Goal: Task Accomplishment & Management: Complete application form

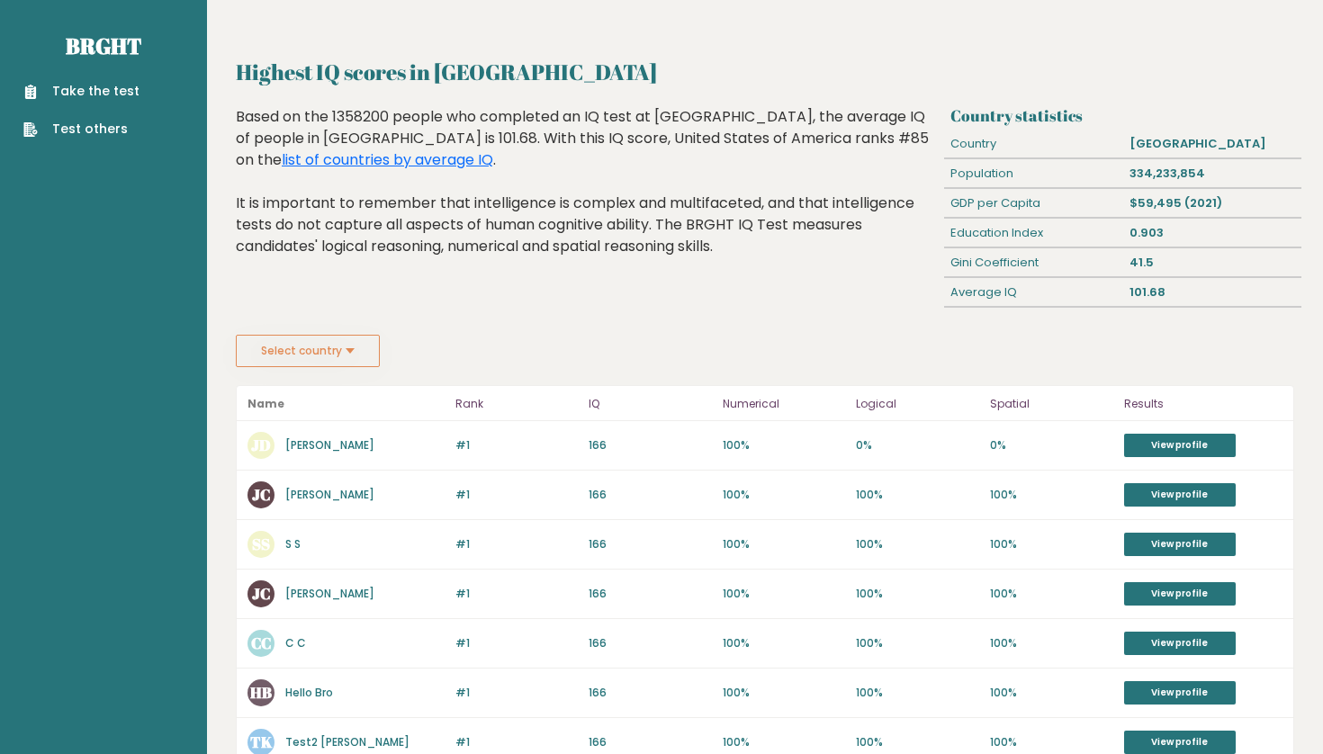
click at [103, 88] on link "Take the test" at bounding box center [81, 91] width 116 height 19
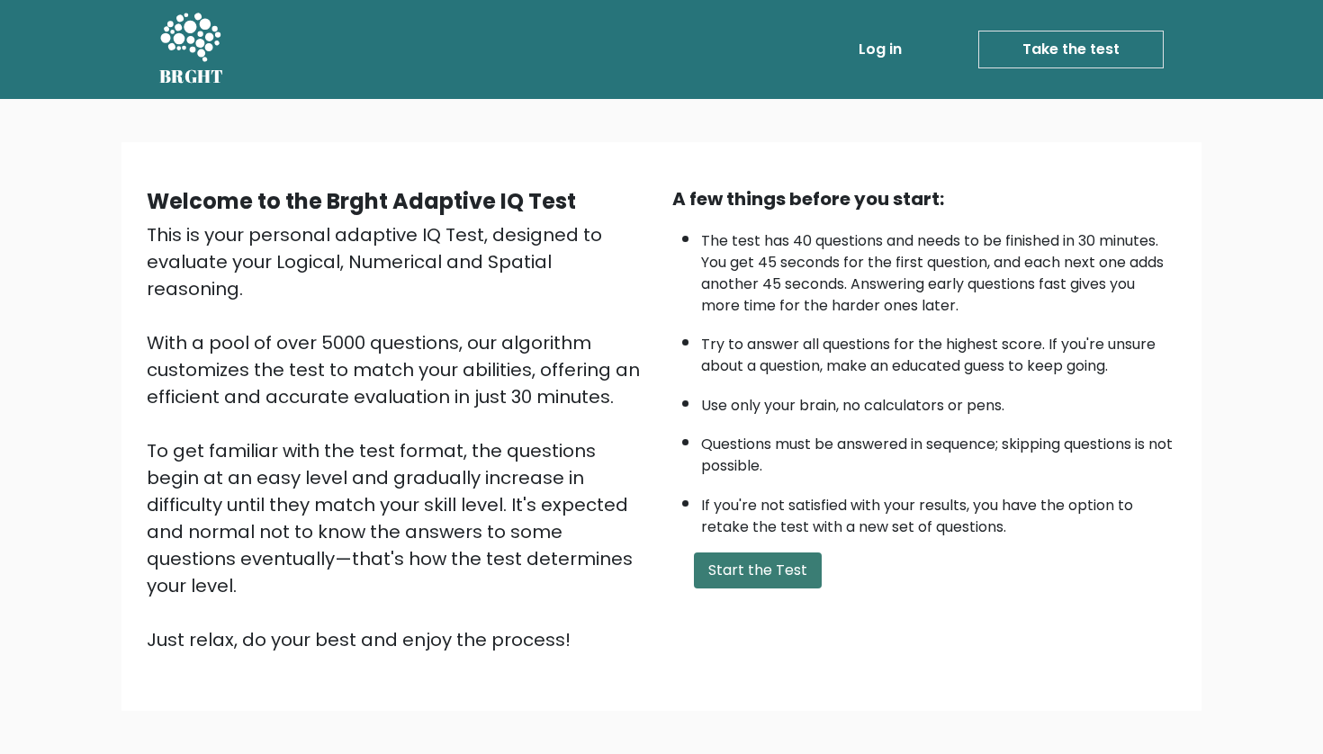
click at [715, 589] on button "Start the Test" at bounding box center [758, 571] width 128 height 36
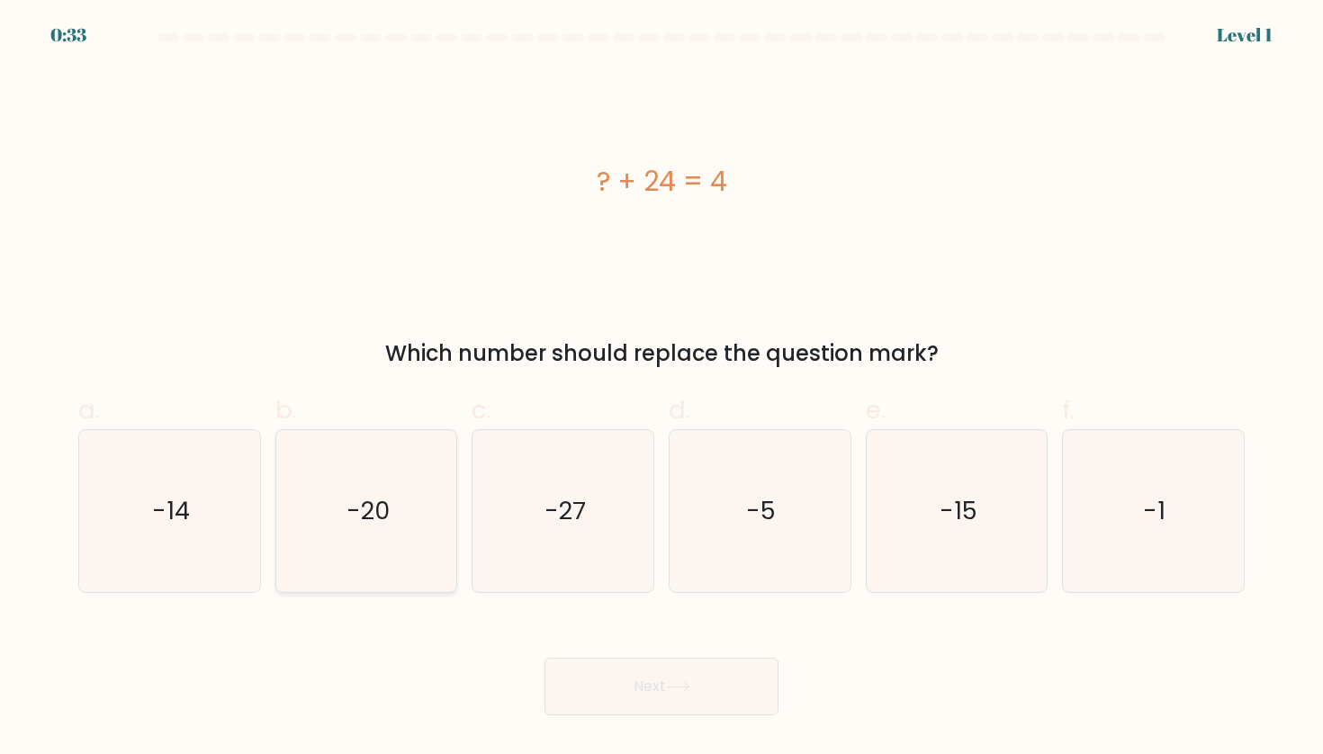
click at [368, 529] on icon "-20" at bounding box center [366, 511] width 162 height 162
click at [661, 389] on input "b. -20" at bounding box center [661, 383] width 1 height 12
radio input "true"
click at [618, 682] on button "Next" at bounding box center [661, 687] width 234 height 58
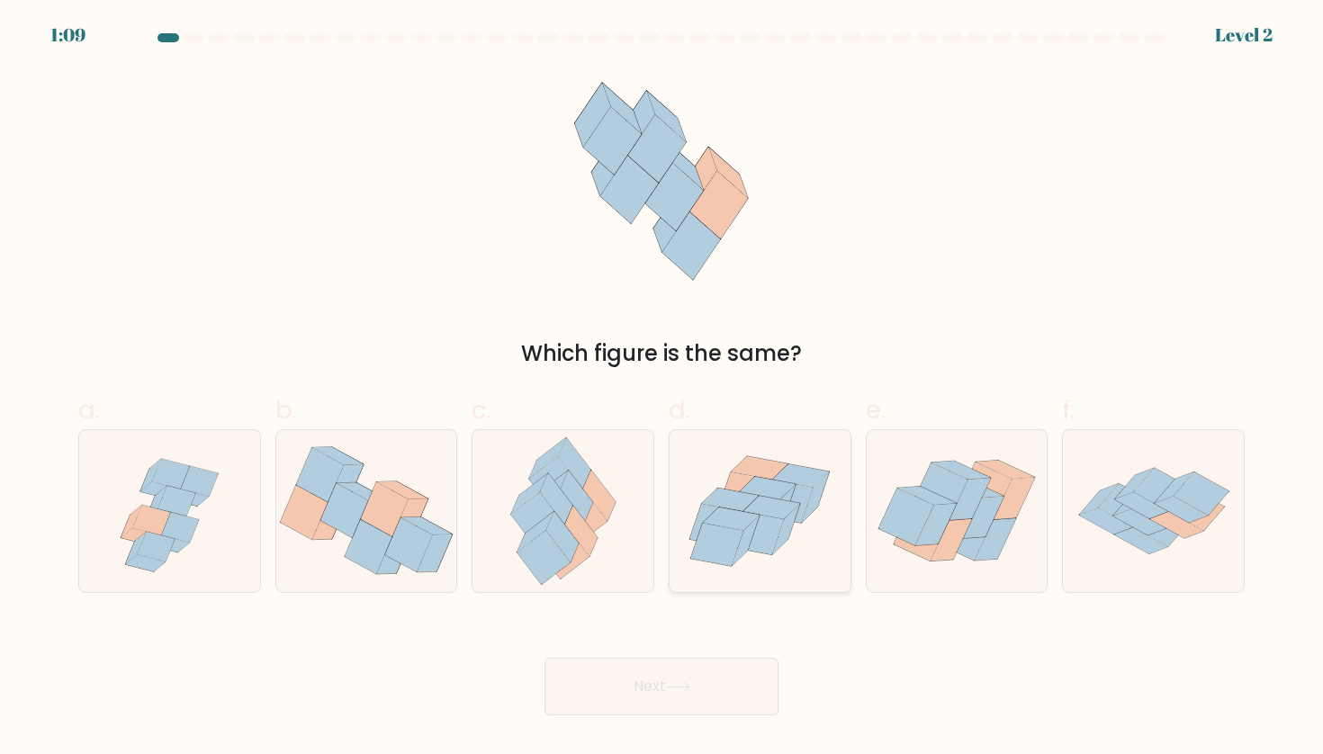
click at [766, 533] on icon at bounding box center [758, 533] width 53 height 43
click at [662, 389] on input "d." at bounding box center [661, 383] width 1 height 12
radio input "true"
click at [666, 679] on button "Next" at bounding box center [661, 687] width 234 height 58
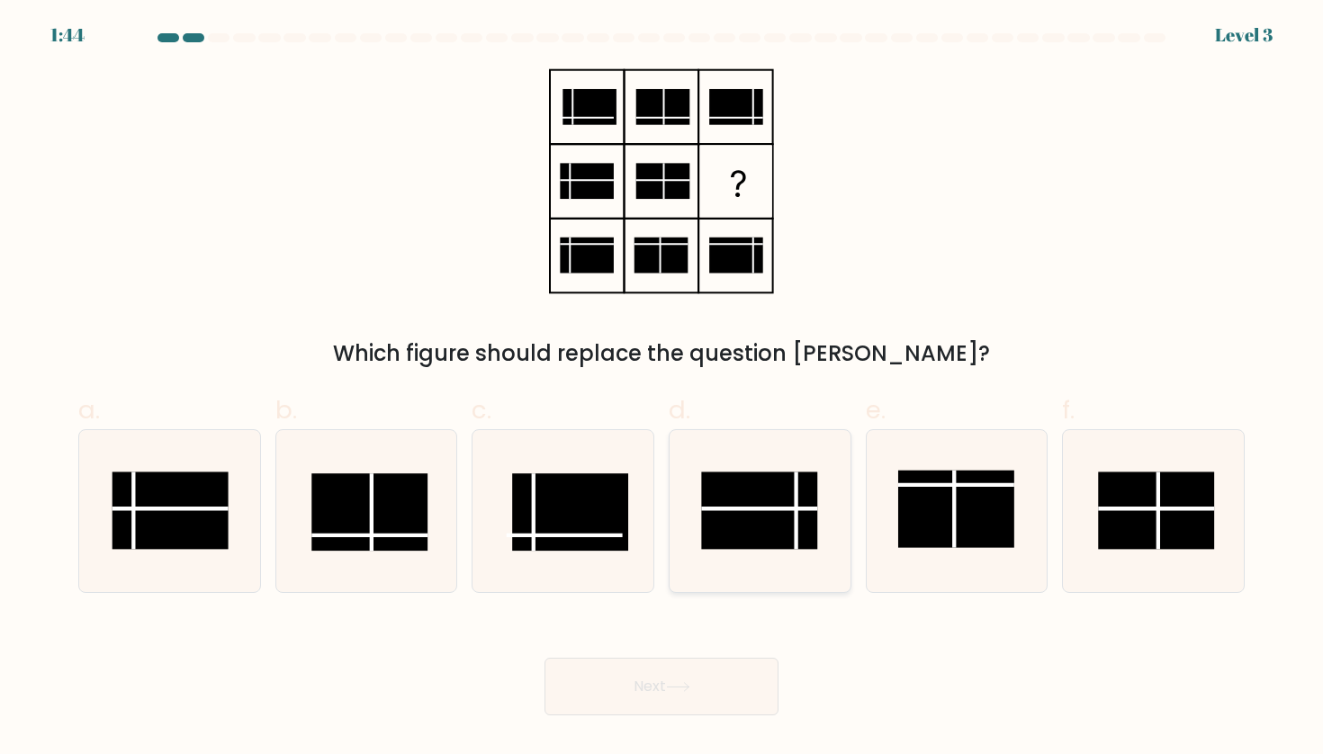
click at [796, 528] on line at bounding box center [796, 510] width 0 height 77
click at [662, 389] on input "d." at bounding box center [661, 383] width 1 height 12
radio input "true"
click at [690, 682] on icon at bounding box center [678, 687] width 24 height 10
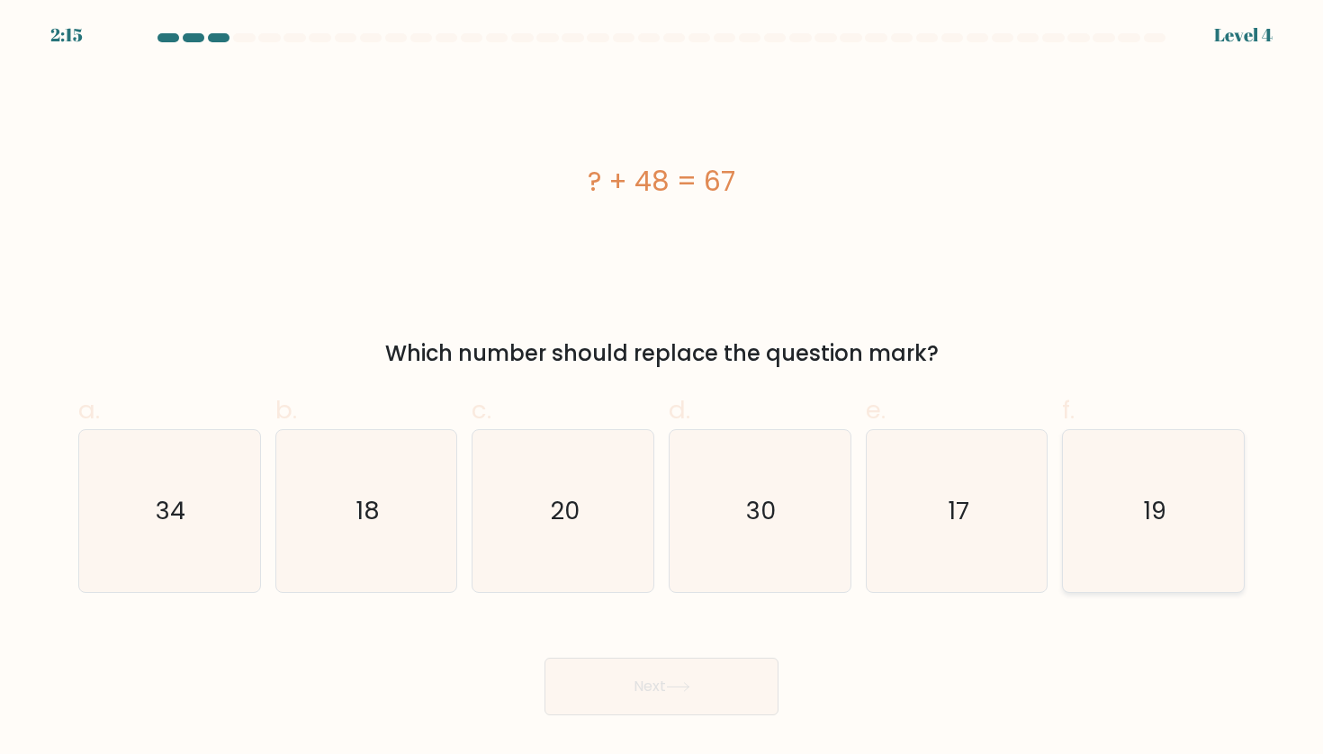
click at [1124, 505] on icon "19" at bounding box center [1153, 511] width 162 height 162
click at [662, 389] on input "f. 19" at bounding box center [661, 383] width 1 height 12
radio input "true"
click at [709, 699] on button "Next" at bounding box center [661, 687] width 234 height 58
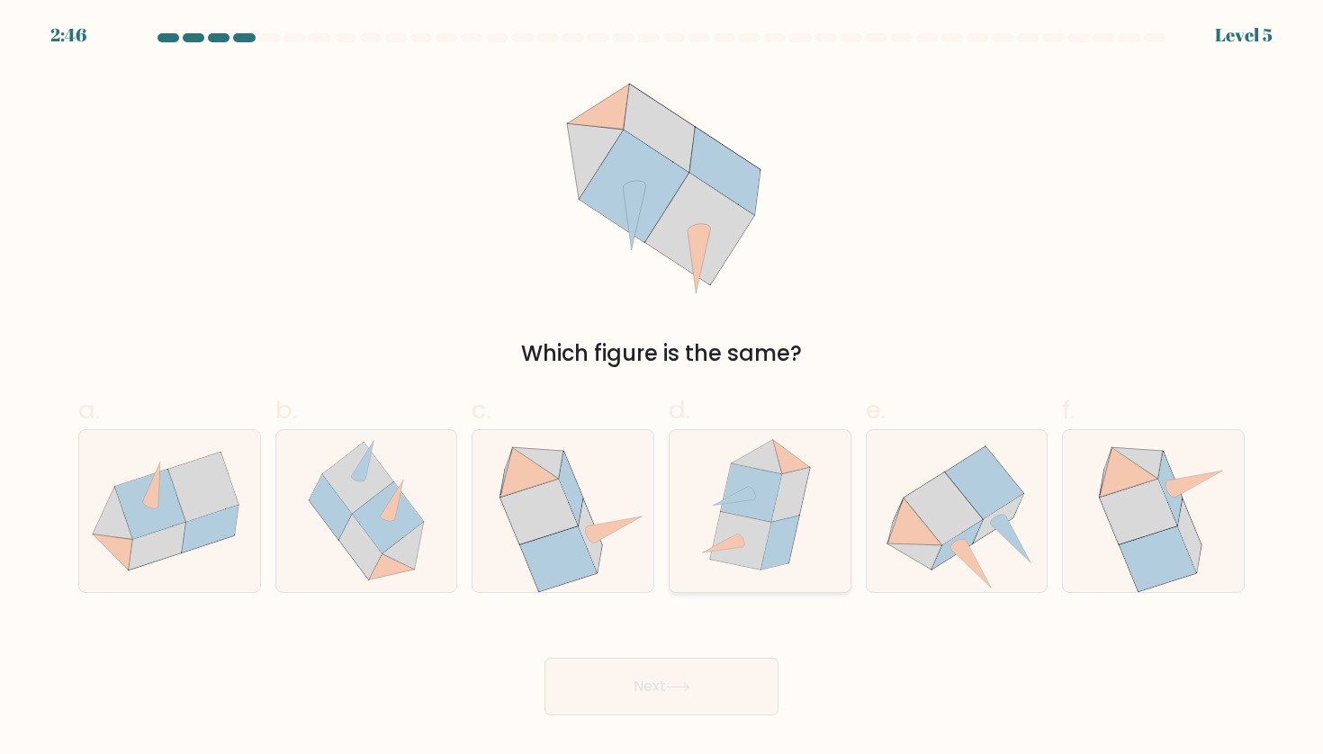
click at [746, 510] on icon at bounding box center [751, 492] width 61 height 58
click at [662, 389] on input "d." at bounding box center [661, 383] width 1 height 12
radio input "true"
click at [693, 672] on button "Next" at bounding box center [661, 687] width 234 height 58
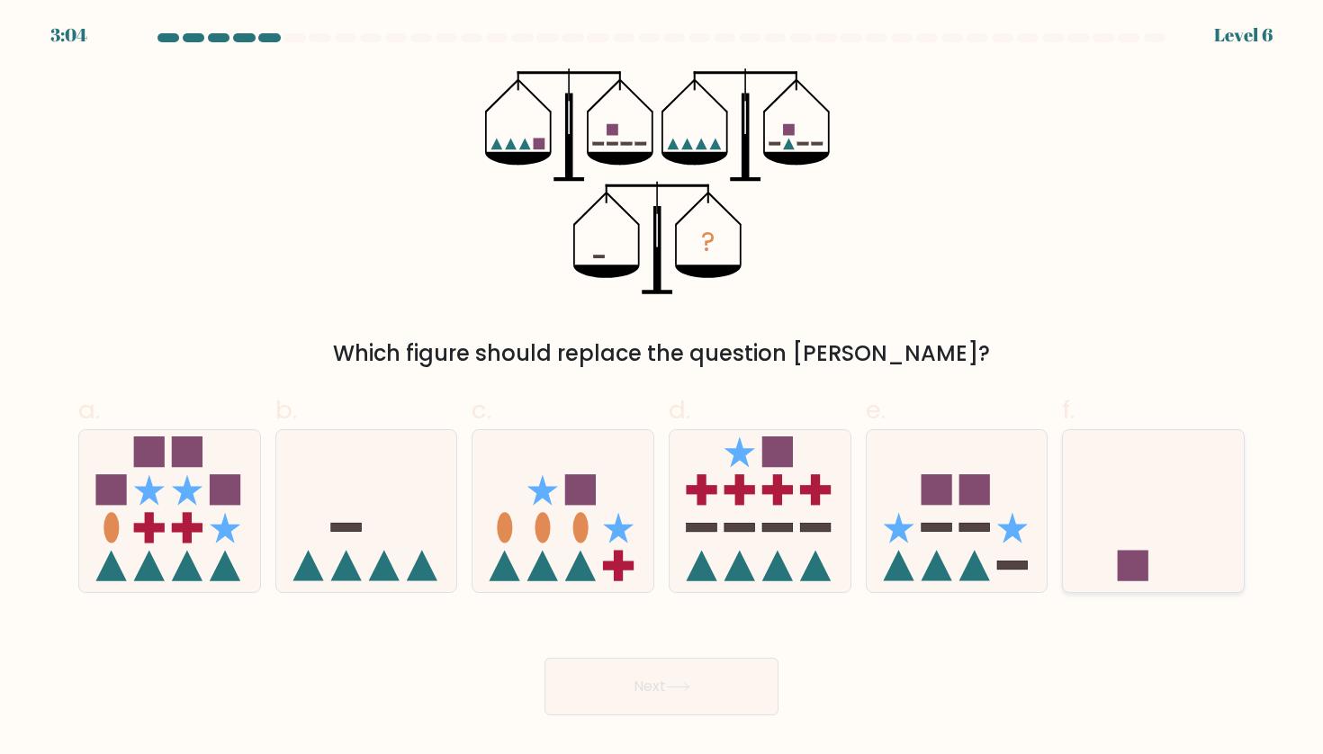
click at [1102, 517] on icon at bounding box center [1153, 510] width 181 height 149
click at [662, 389] on input "f." at bounding box center [661, 383] width 1 height 12
radio input "true"
click at [690, 674] on button "Next" at bounding box center [661, 687] width 234 height 58
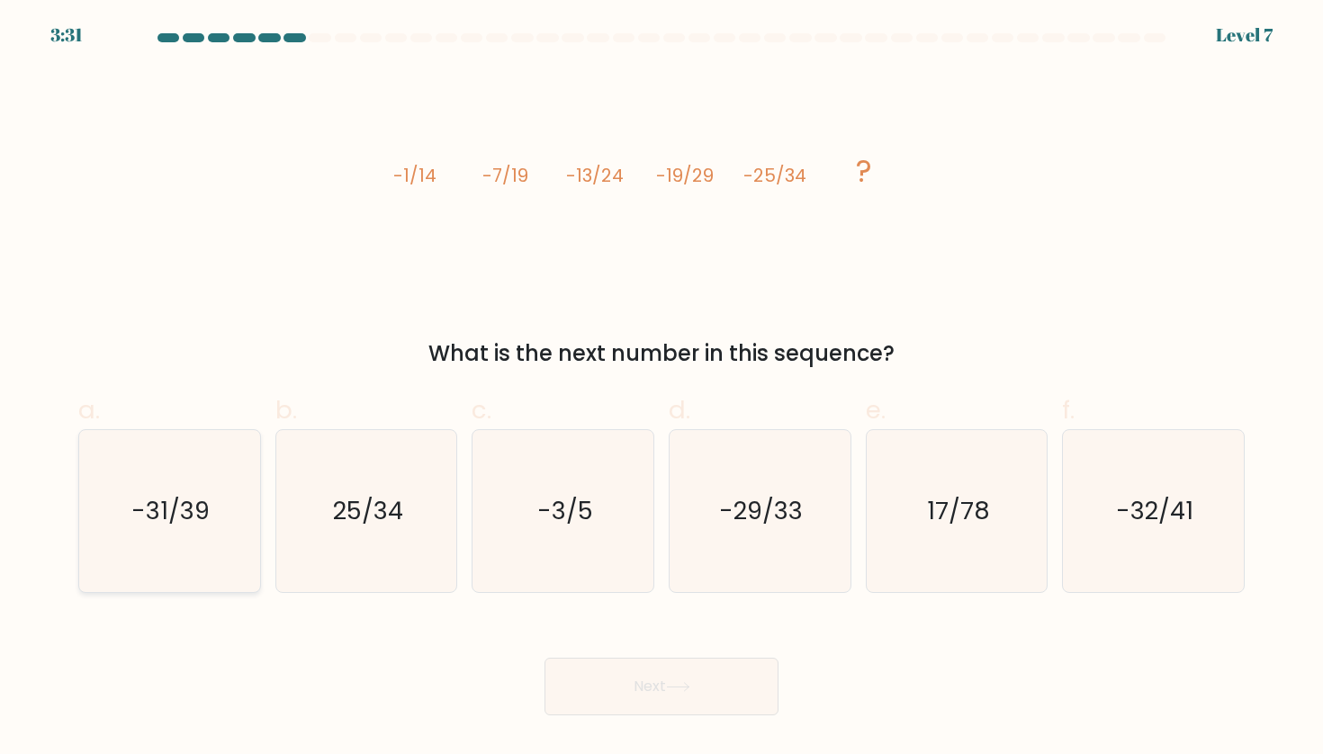
click at [197, 513] on text "-31/39" at bounding box center [171, 510] width 78 height 33
click at [661, 389] on input "a. -31/39" at bounding box center [661, 383] width 1 height 12
radio input "true"
click at [622, 672] on button "Next" at bounding box center [661, 687] width 234 height 58
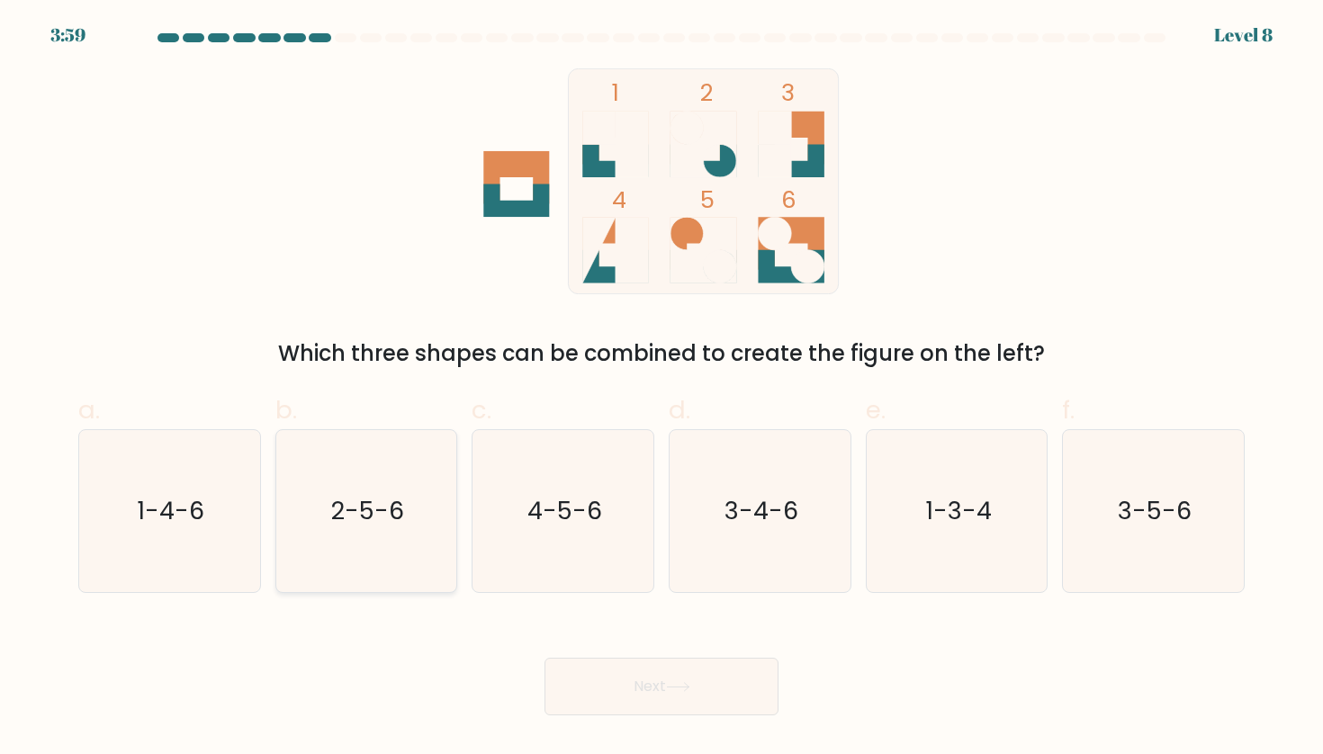
click at [403, 508] on text "2-5-6" at bounding box center [367, 510] width 73 height 33
click at [661, 389] on input "b. 2-5-6" at bounding box center [661, 383] width 1 height 12
radio input "true"
click at [602, 679] on button "Next" at bounding box center [661, 687] width 234 height 58
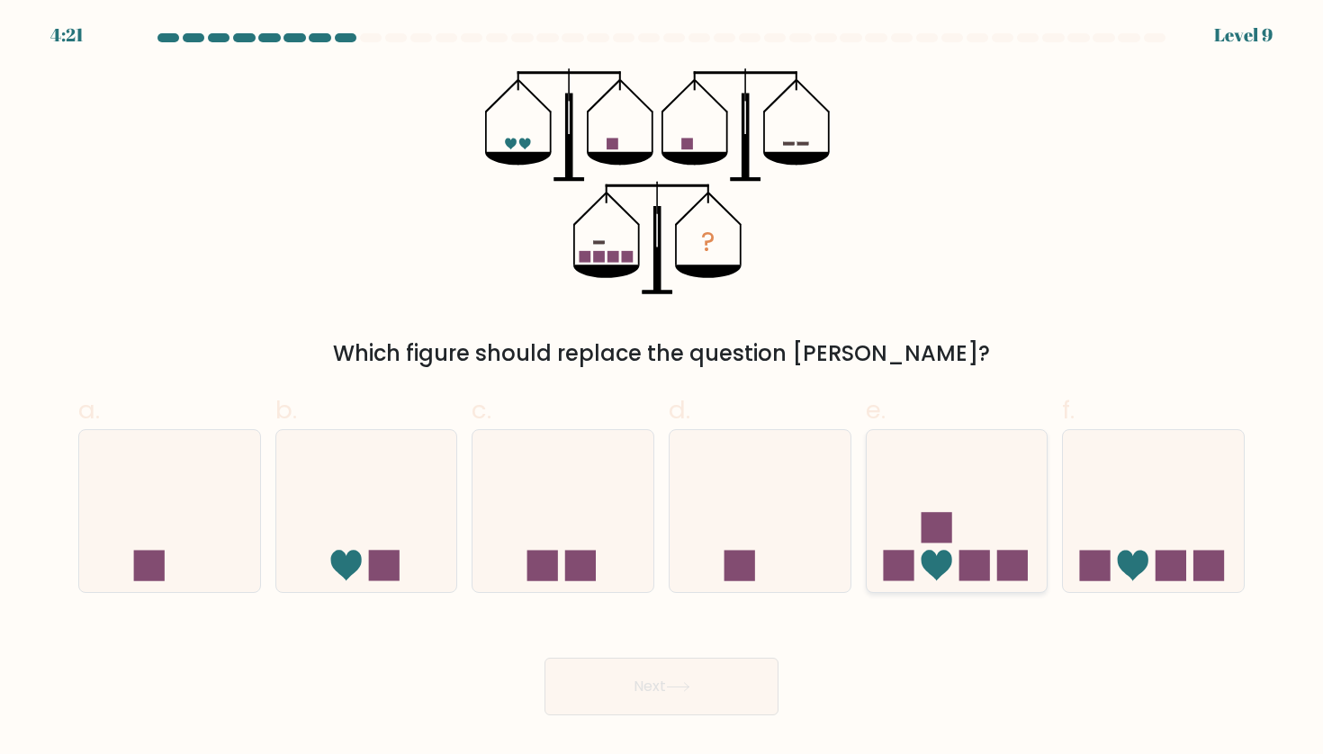
click at [973, 579] on rect at bounding box center [974, 565] width 31 height 31
click at [662, 389] on input "e." at bounding box center [661, 383] width 1 height 12
radio input "true"
click at [639, 692] on button "Next" at bounding box center [661, 687] width 234 height 58
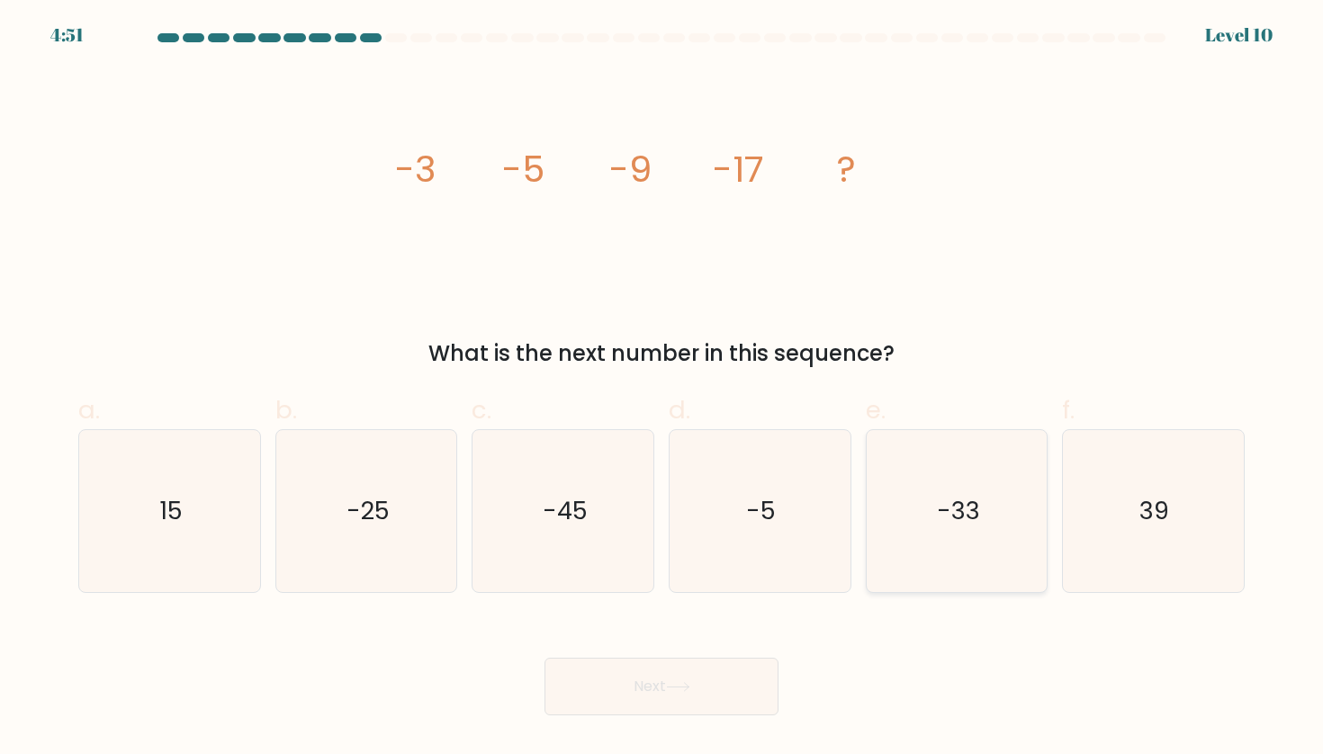
click at [947, 512] on text "-33" at bounding box center [958, 510] width 43 height 33
click at [662, 389] on input "e. -33" at bounding box center [661, 383] width 1 height 12
radio input "true"
click at [701, 686] on button "Next" at bounding box center [661, 687] width 234 height 58
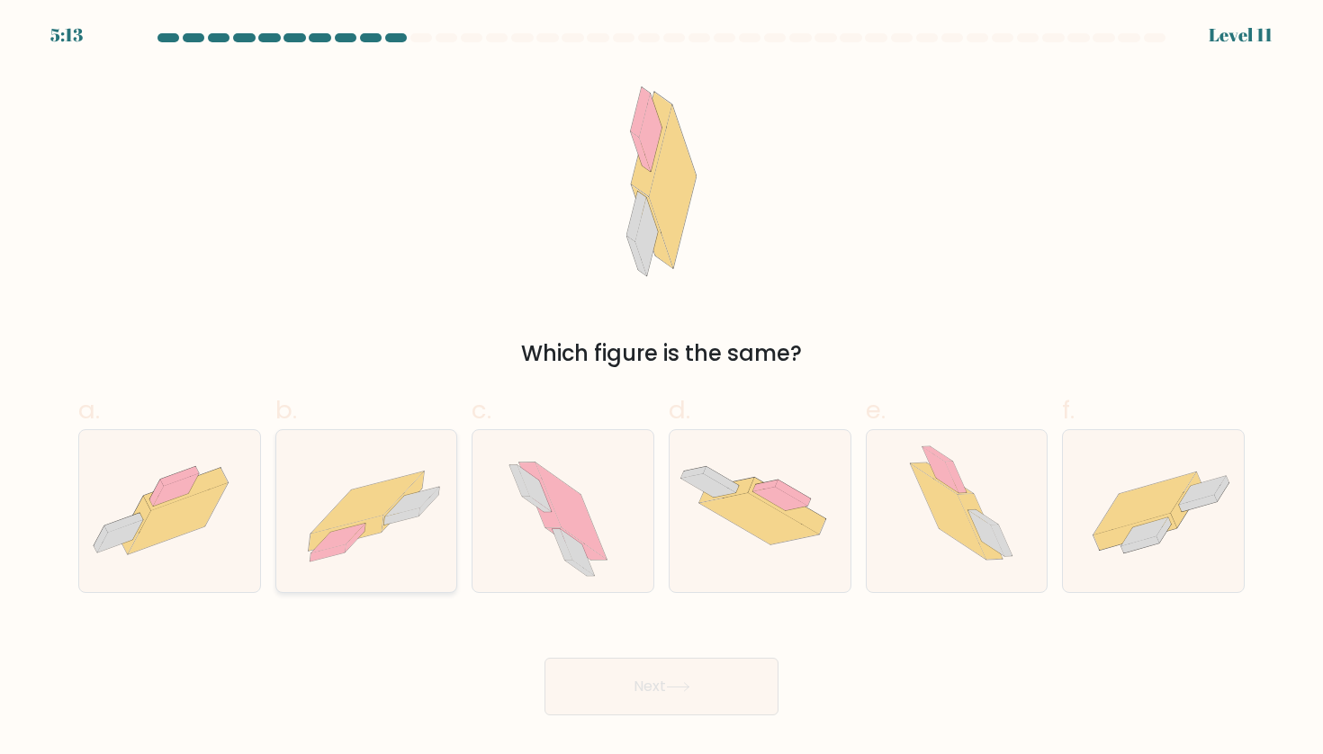
click at [397, 512] on icon at bounding box center [412, 502] width 54 height 30
click at [661, 389] on input "b." at bounding box center [661, 383] width 1 height 12
radio input "true"
click at [619, 671] on button "Next" at bounding box center [661, 687] width 234 height 58
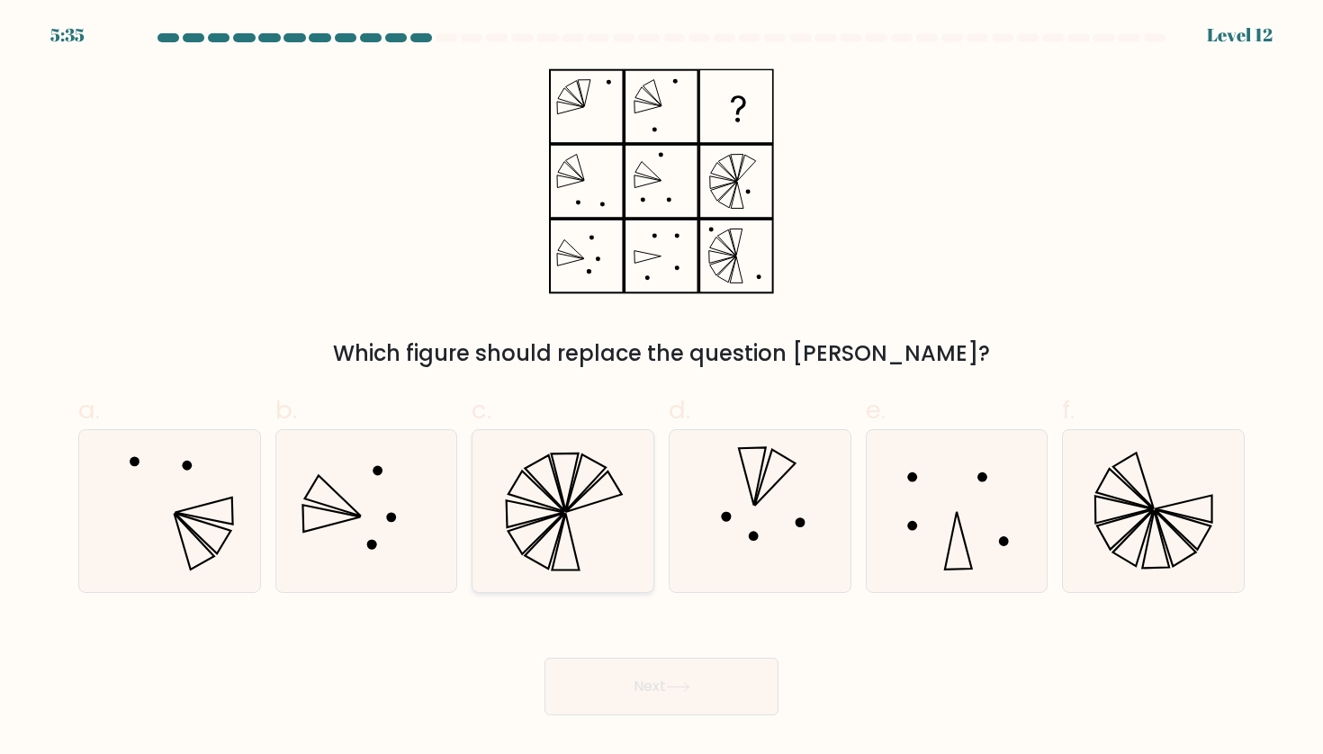
click at [601, 492] on icon at bounding box center [563, 511] width 162 height 162
click at [661, 389] on input "c." at bounding box center [661, 383] width 1 height 12
radio input "true"
click at [701, 681] on button "Next" at bounding box center [661, 687] width 234 height 58
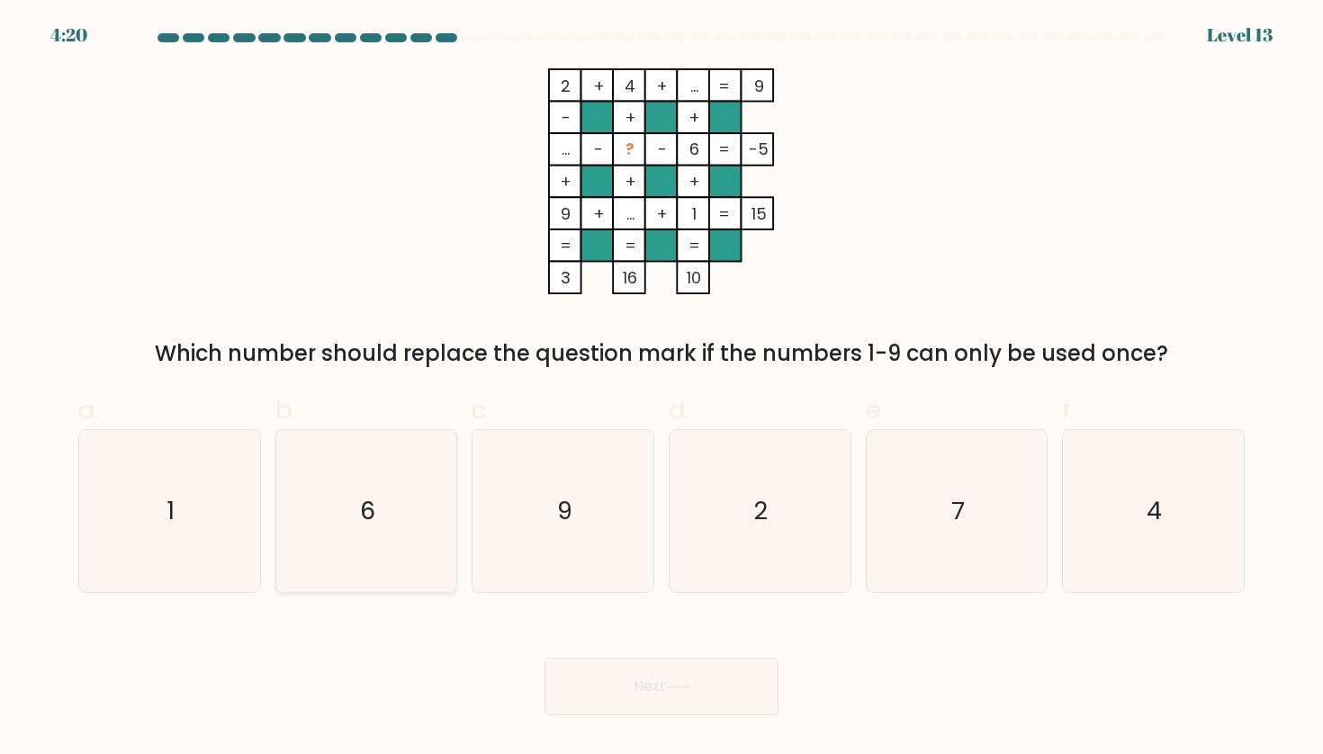
click at [392, 523] on icon "6" at bounding box center [366, 511] width 162 height 162
click at [661, 389] on input "b. 6" at bounding box center [661, 383] width 1 height 12
radio input "true"
click at [895, 510] on icon "7" at bounding box center [957, 511] width 162 height 162
click at [662, 389] on input "e. 7" at bounding box center [661, 383] width 1 height 12
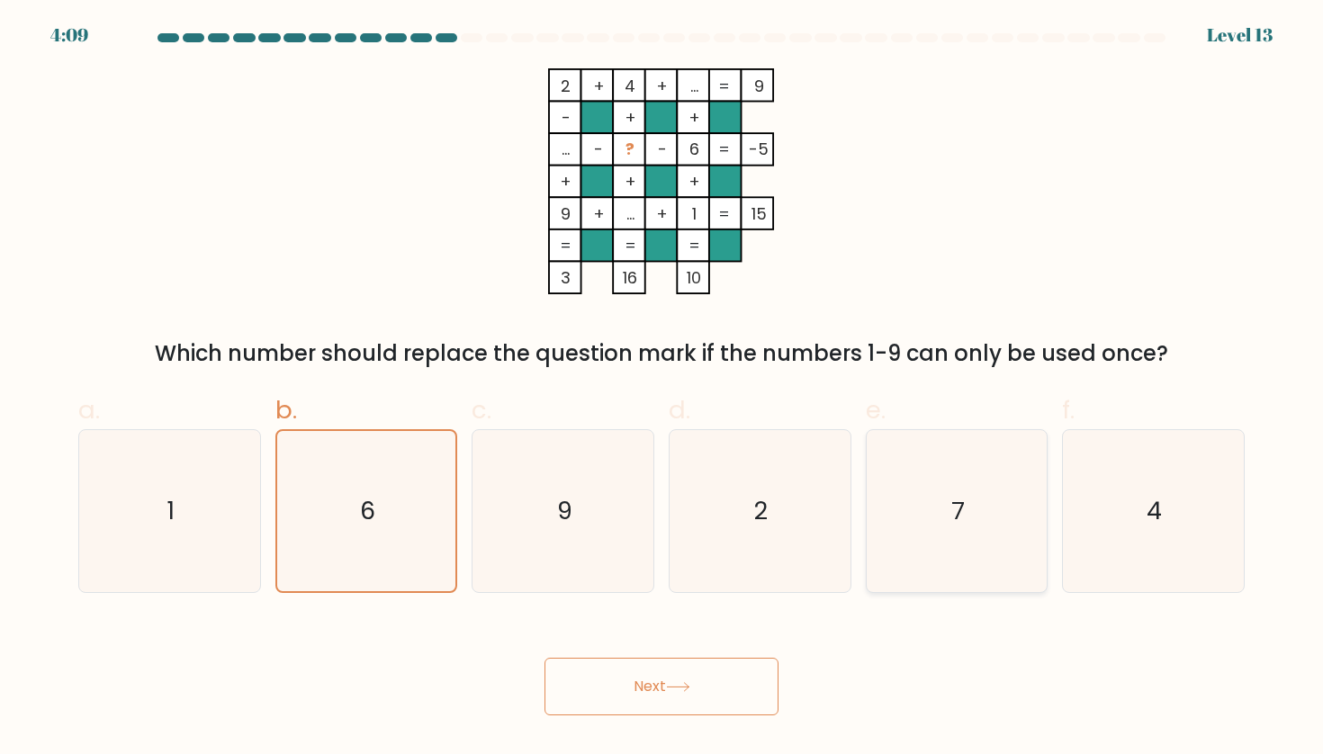
radio input "true"
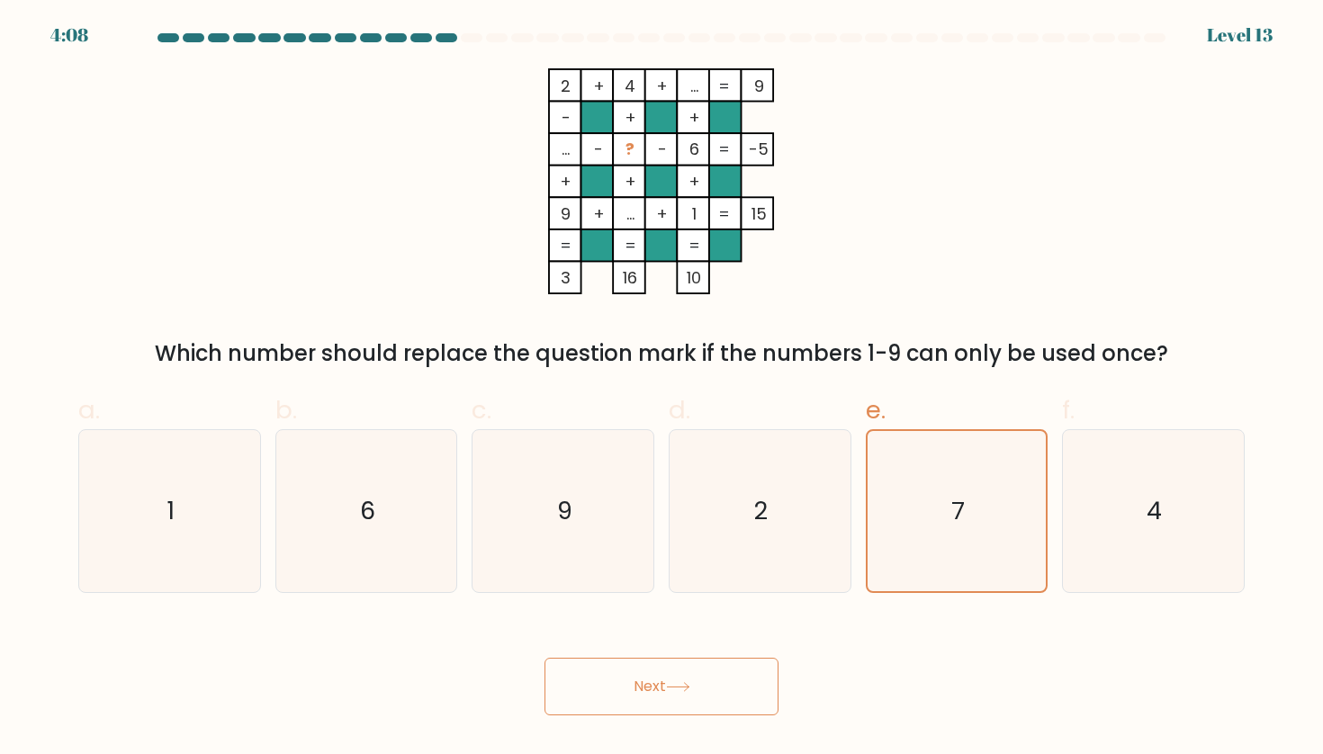
click at [640, 679] on button "Next" at bounding box center [661, 687] width 234 height 58
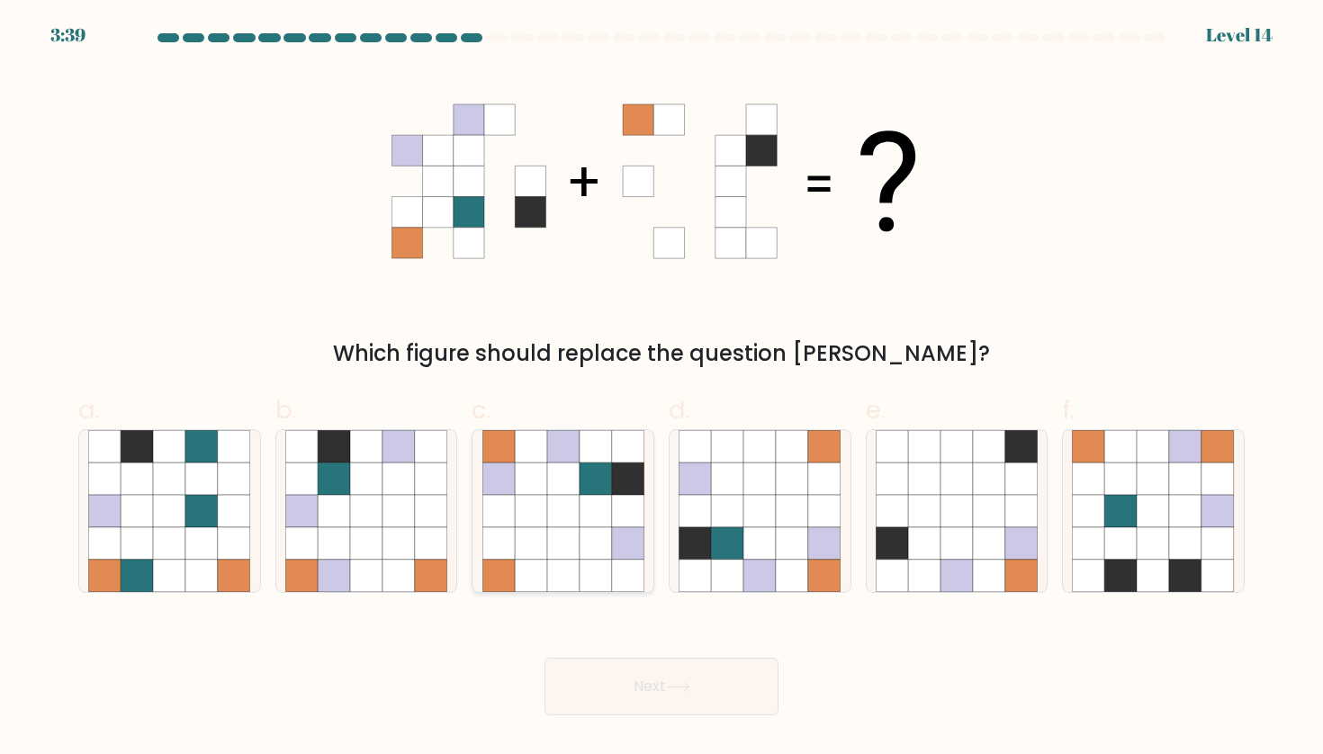
click at [594, 526] on icon at bounding box center [596, 511] width 32 height 32
click at [661, 389] on input "c." at bounding box center [661, 383] width 1 height 12
radio input "true"
click at [643, 692] on button "Next" at bounding box center [661, 687] width 234 height 58
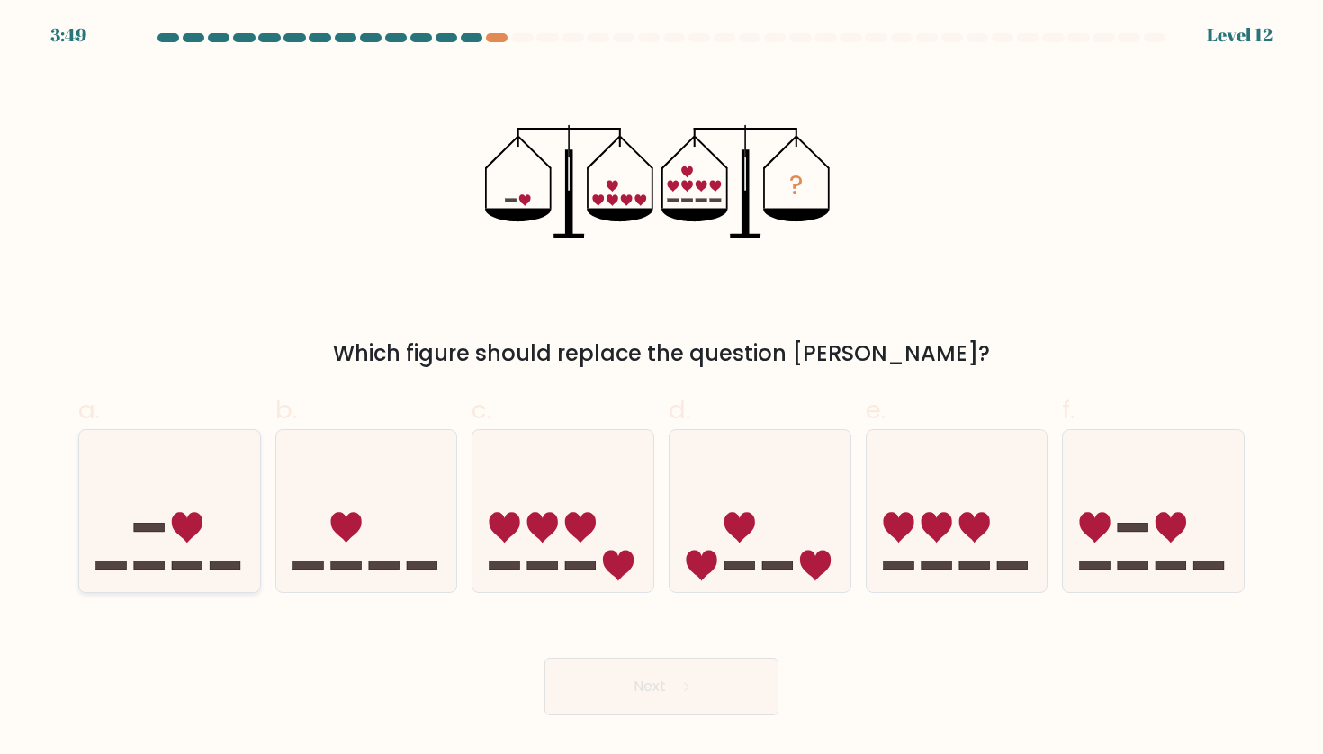
click at [193, 539] on icon at bounding box center [169, 510] width 181 height 149
click at [661, 389] on input "a." at bounding box center [661, 383] width 1 height 12
radio input "true"
click at [656, 679] on button "Next" at bounding box center [661, 687] width 234 height 58
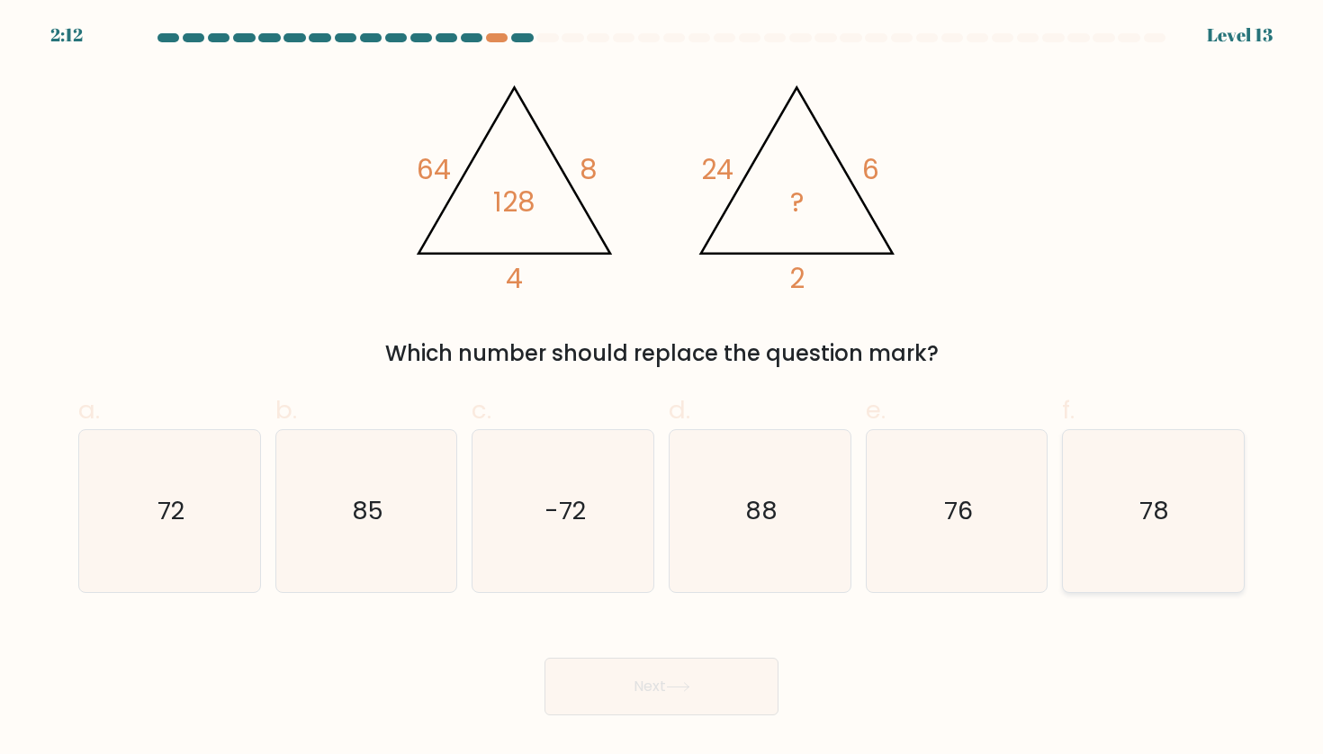
click at [1101, 544] on icon "78" at bounding box center [1153, 511] width 162 height 162
click at [662, 389] on input "f. 78" at bounding box center [661, 383] width 1 height 12
radio input "true"
click at [718, 678] on button "Next" at bounding box center [661, 687] width 234 height 58
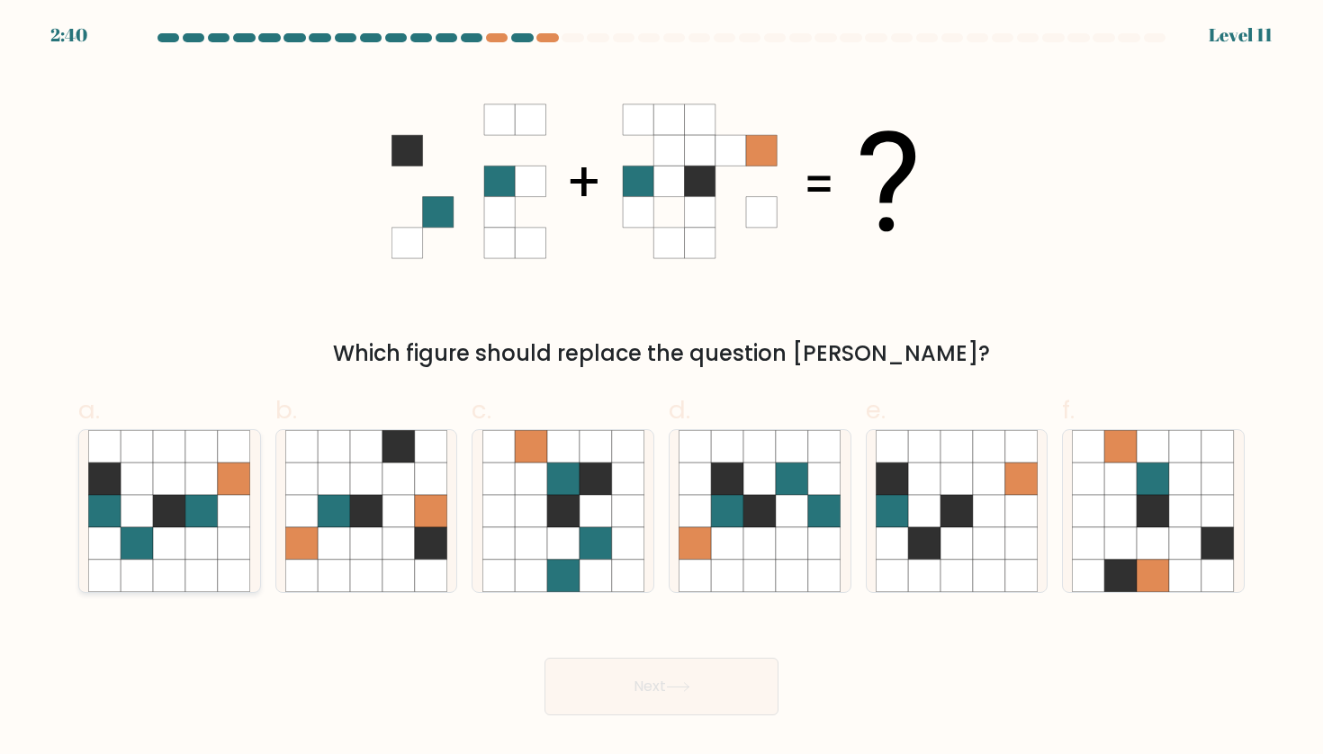
click at [229, 528] on icon at bounding box center [234, 543] width 32 height 32
click at [661, 389] on input "a." at bounding box center [661, 383] width 1 height 12
radio input "true"
click at [660, 689] on button "Next" at bounding box center [661, 687] width 234 height 58
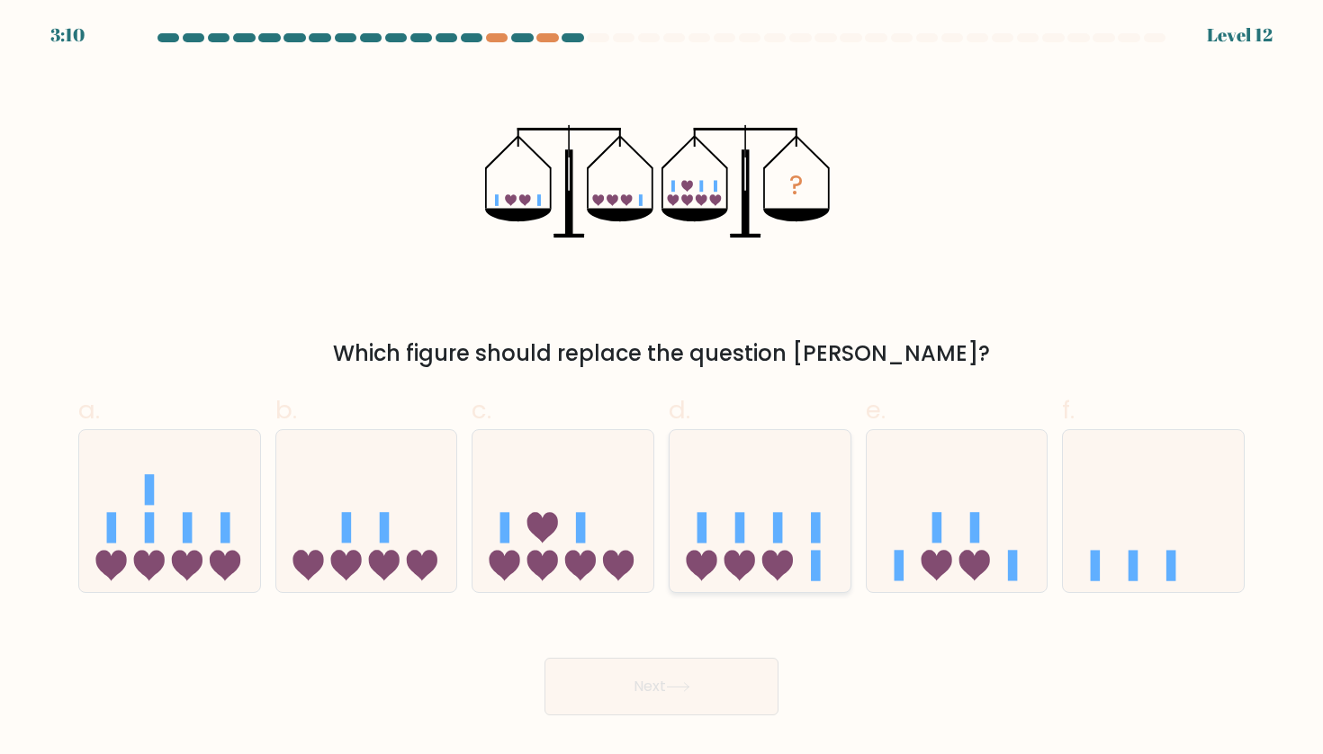
click at [707, 560] on icon at bounding box center [701, 565] width 31 height 31
click at [662, 389] on input "d." at bounding box center [661, 383] width 1 height 12
radio input "true"
click at [630, 697] on button "Next" at bounding box center [661, 687] width 234 height 58
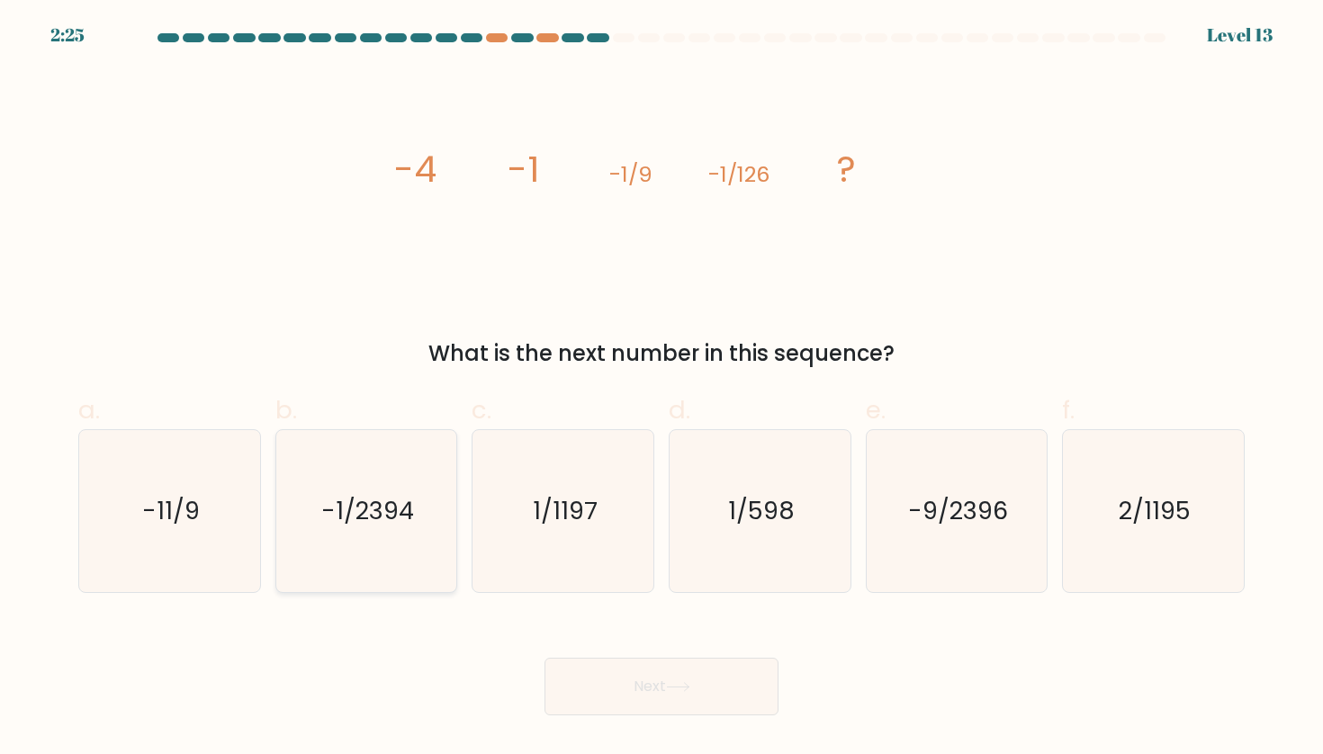
click at [381, 533] on icon "-1/2394" at bounding box center [366, 511] width 162 height 162
click at [661, 389] on input "b. -1/2394" at bounding box center [661, 383] width 1 height 12
radio input "true"
click at [632, 670] on button "Next" at bounding box center [661, 687] width 234 height 58
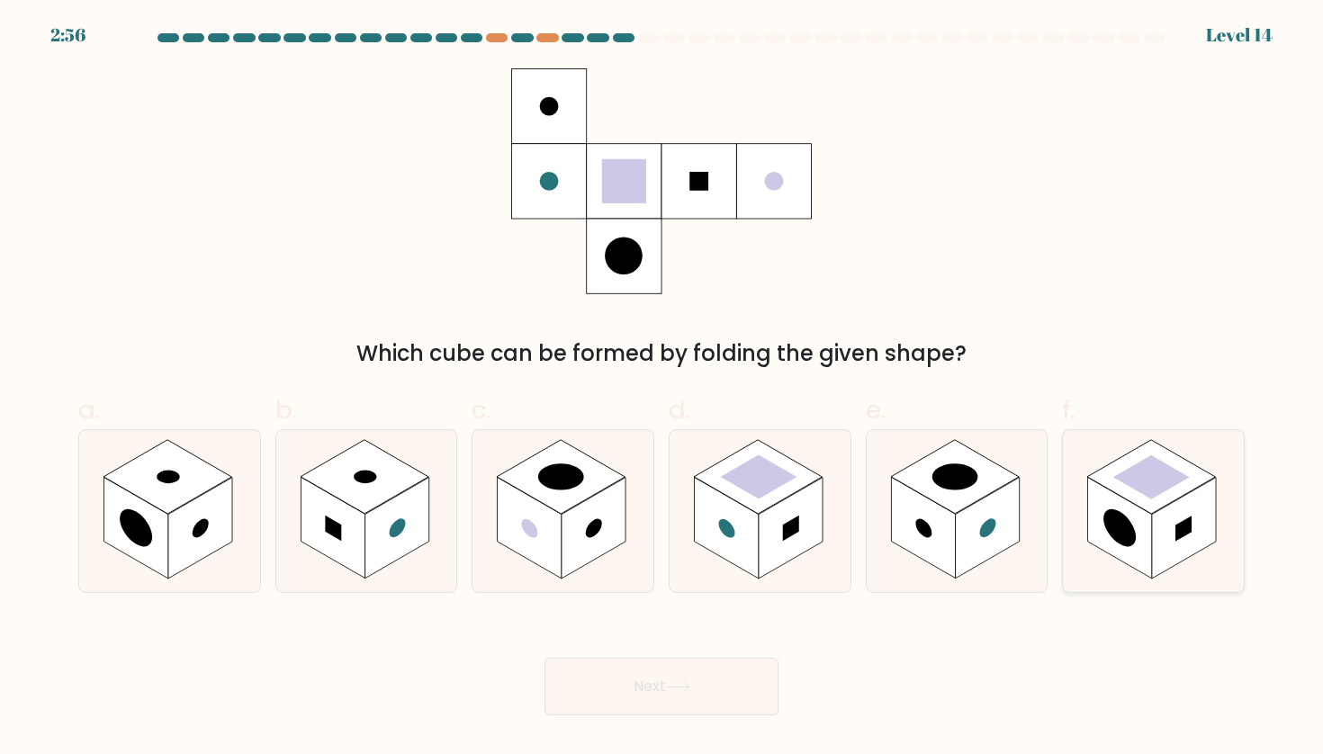
click at [1110, 528] on circle at bounding box center [1119, 527] width 32 height 51
click at [662, 389] on input "f." at bounding box center [661, 383] width 1 height 12
radio input "true"
click at [707, 679] on button "Next" at bounding box center [661, 687] width 234 height 58
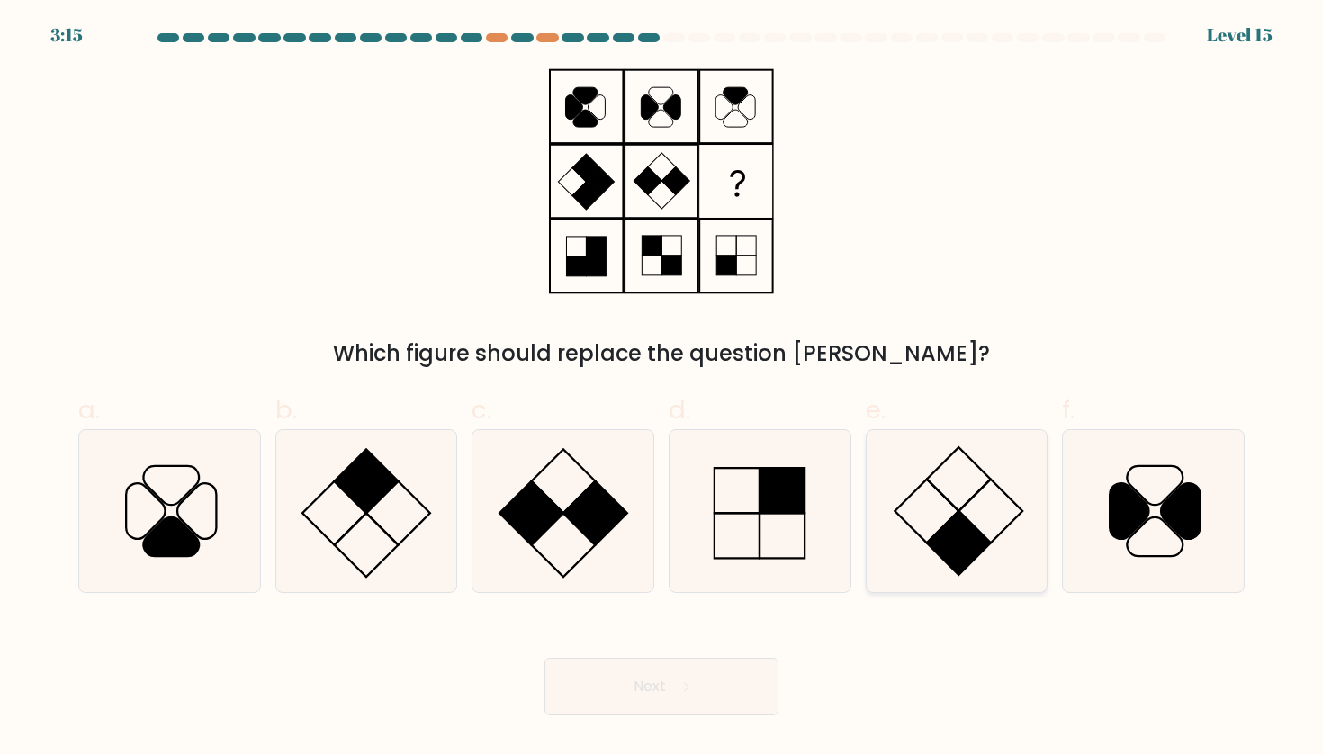
click at [934, 469] on icon at bounding box center [957, 511] width 162 height 162
click at [662, 389] on input "e." at bounding box center [661, 383] width 1 height 12
radio input "true"
click at [691, 679] on button "Next" at bounding box center [661, 687] width 234 height 58
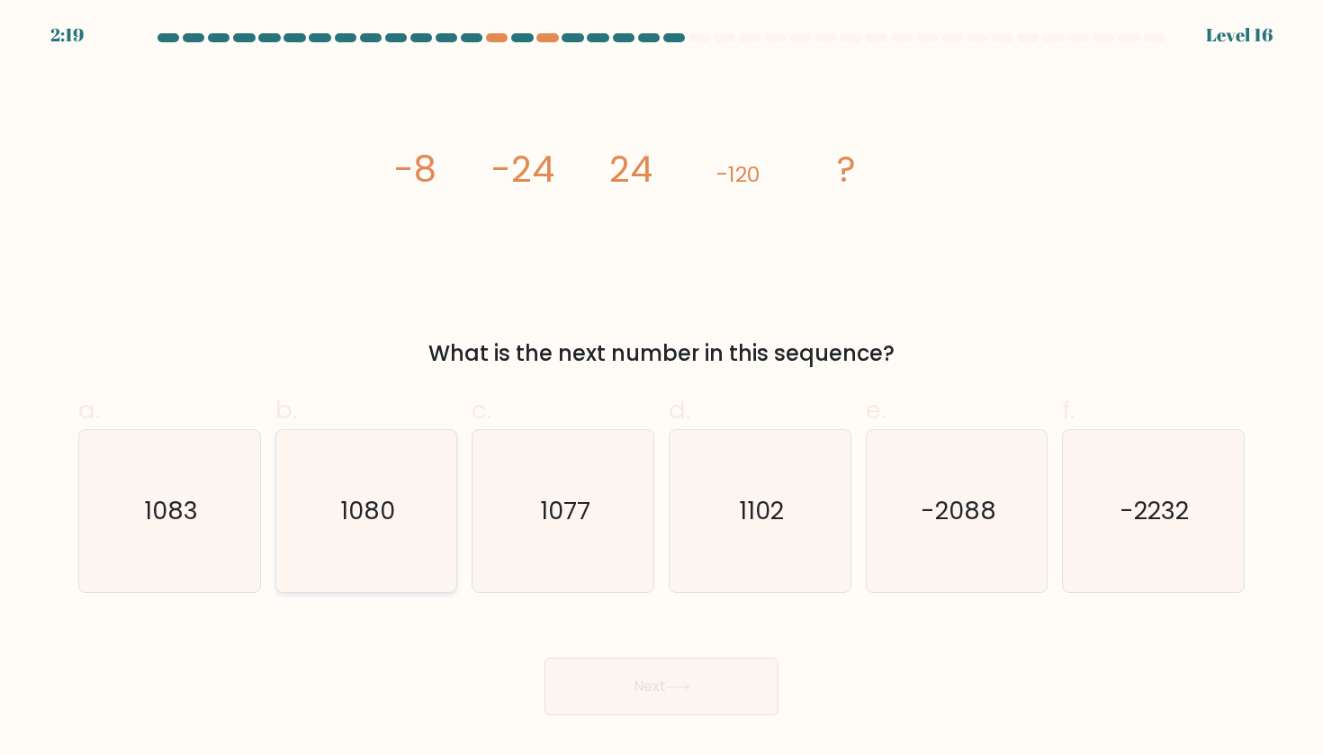
click at [347, 514] on text "1080" at bounding box center [367, 510] width 55 height 33
click at [661, 389] on input "b. 1080" at bounding box center [661, 383] width 1 height 12
radio input "true"
click at [658, 679] on button "Next" at bounding box center [661, 687] width 234 height 58
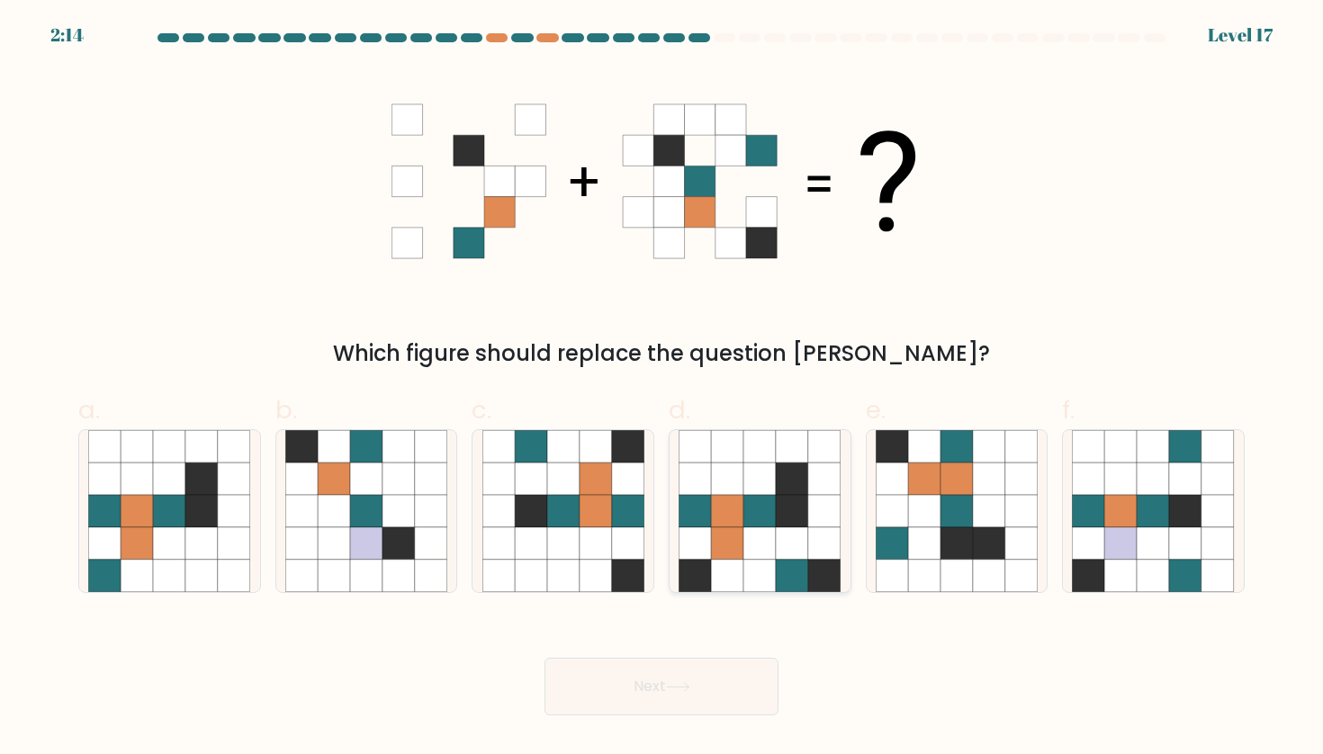
click at [804, 525] on icon at bounding box center [792, 511] width 32 height 32
click at [662, 389] on input "d." at bounding box center [661, 383] width 1 height 12
radio input "true"
click at [625, 675] on button "Next" at bounding box center [661, 687] width 234 height 58
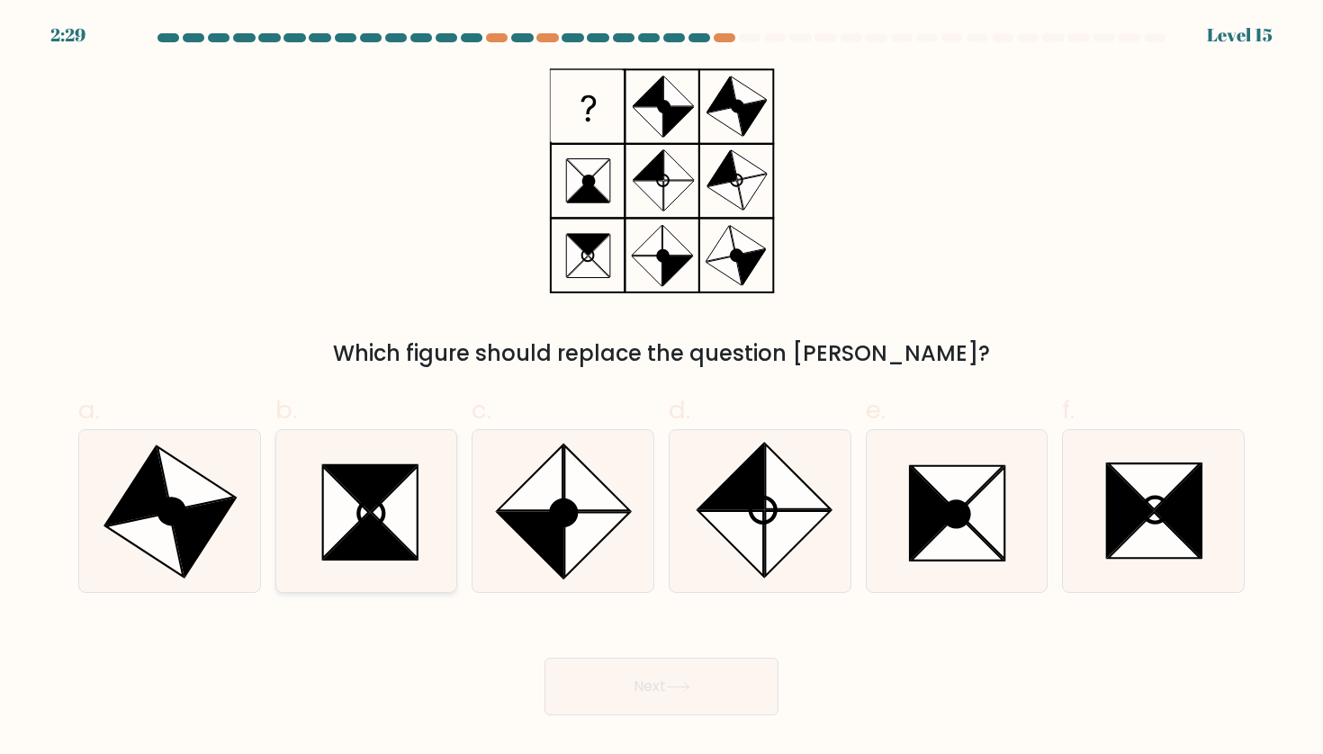
click at [393, 538] on icon at bounding box center [370, 537] width 92 height 46
click at [661, 389] on input "b." at bounding box center [661, 383] width 1 height 12
radio input "true"
click at [658, 680] on button "Next" at bounding box center [661, 687] width 234 height 58
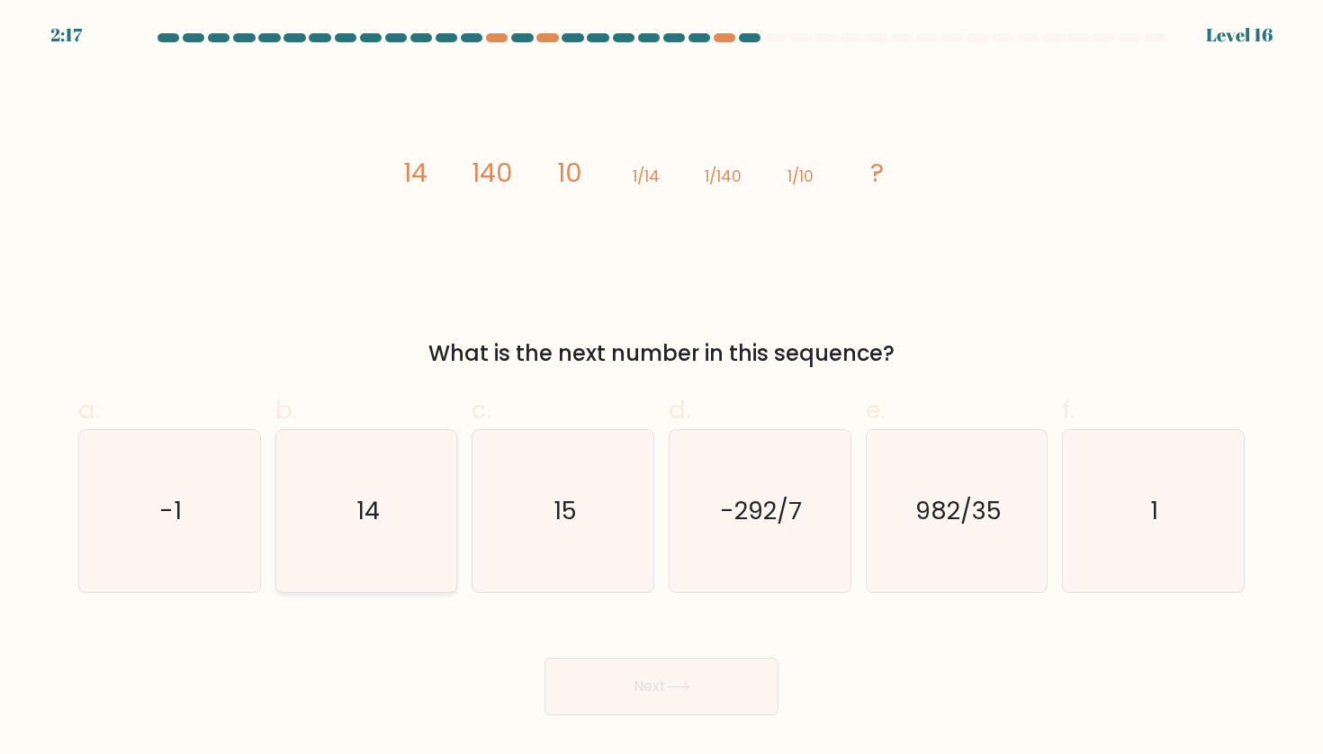
click at [382, 520] on icon "14" at bounding box center [366, 511] width 162 height 162
click at [661, 389] on input "b. 14" at bounding box center [661, 383] width 1 height 12
radio input "true"
click at [647, 697] on button "Next" at bounding box center [661, 687] width 234 height 58
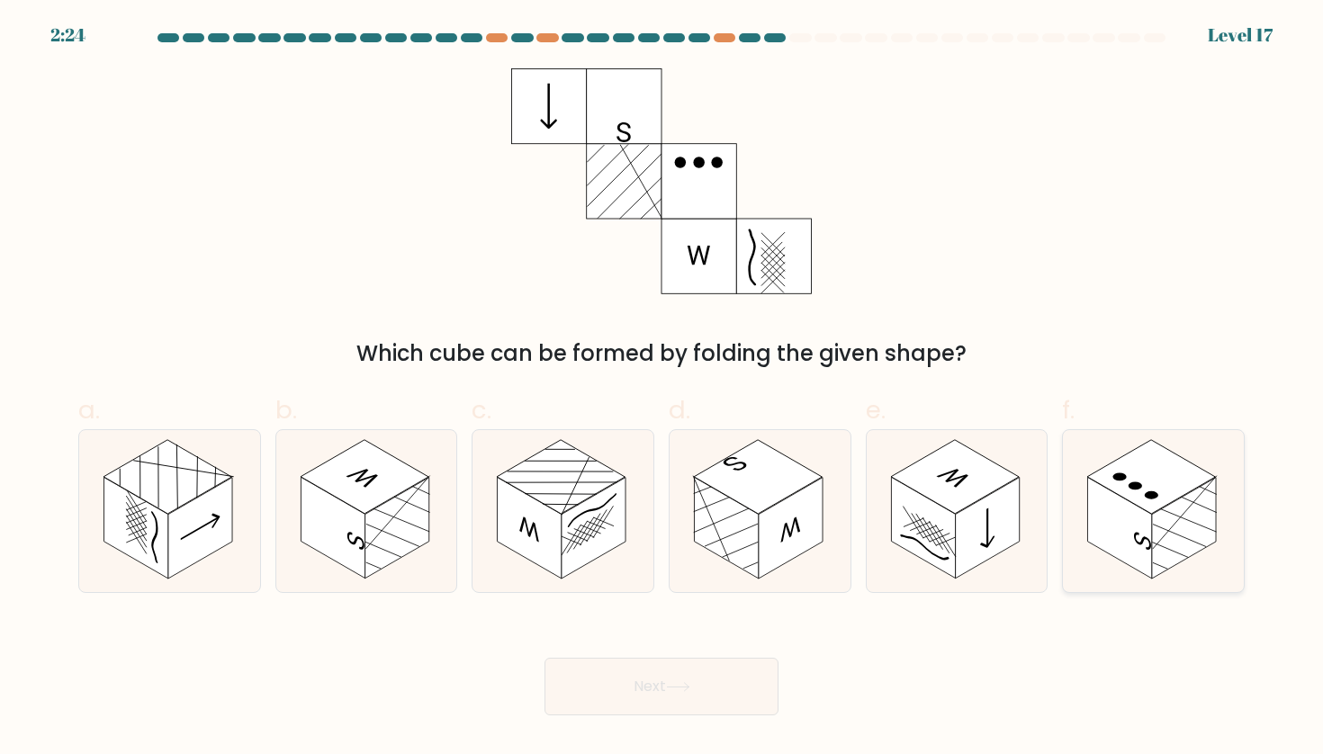
click at [1128, 484] on rect at bounding box center [1151, 477] width 128 height 74
click at [662, 389] on input "f." at bounding box center [661, 383] width 1 height 12
radio input "true"
click at [706, 702] on button "Next" at bounding box center [661, 687] width 234 height 58
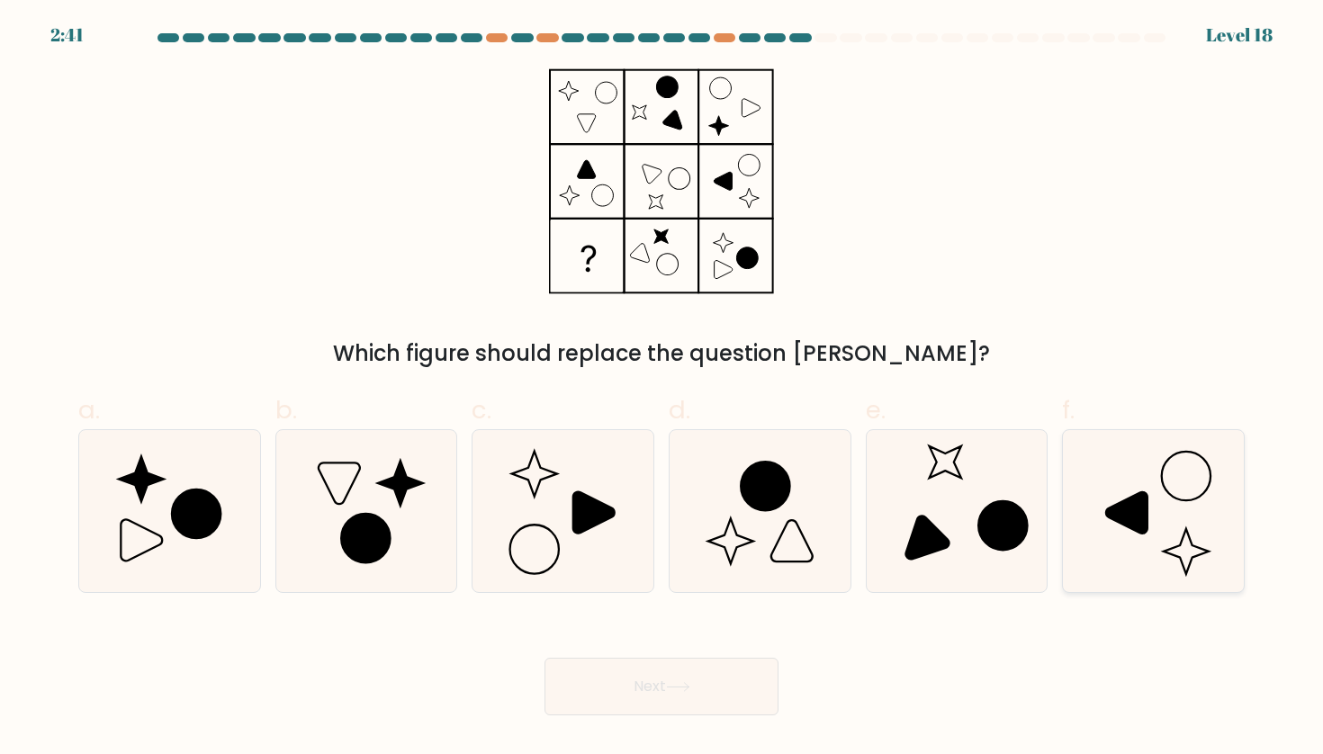
click at [1146, 530] on icon at bounding box center [1126, 512] width 41 height 41
click at [662, 389] on input "f." at bounding box center [661, 383] width 1 height 12
radio input "true"
click at [660, 707] on button "Next" at bounding box center [661, 687] width 234 height 58
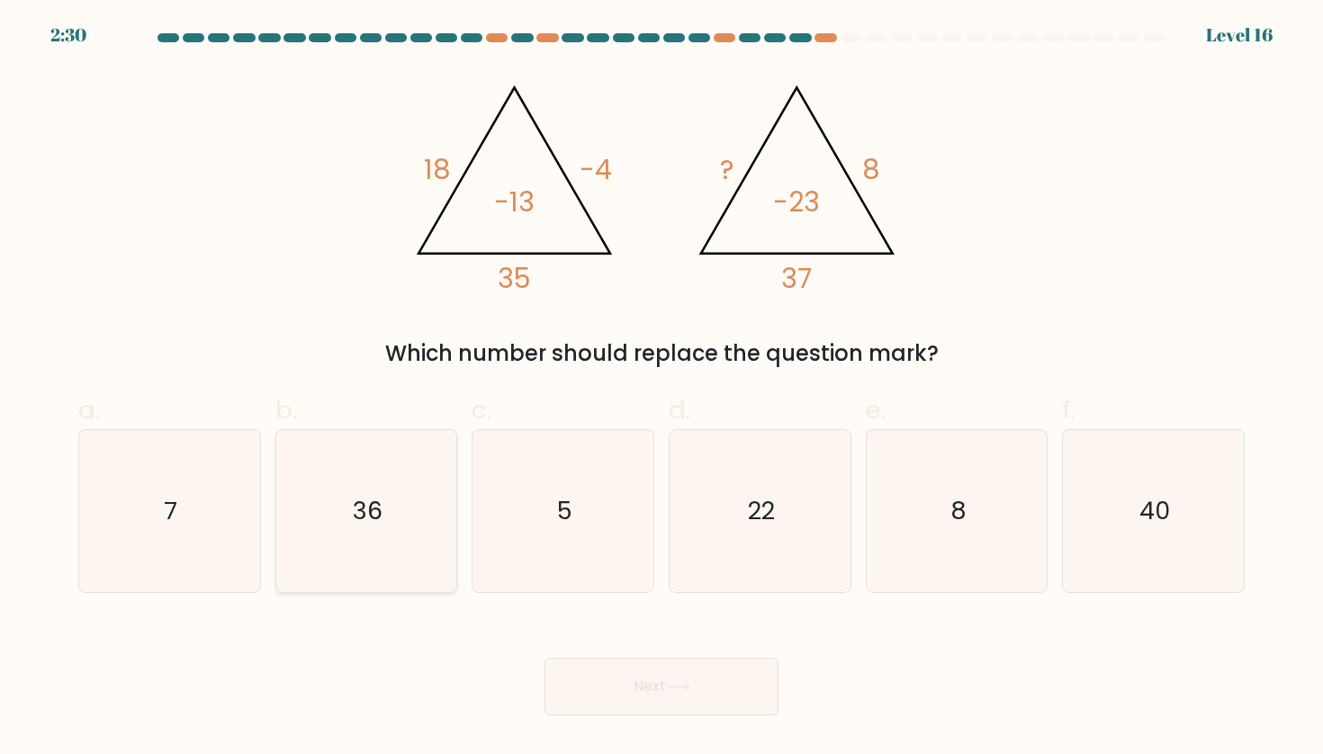
click at [341, 527] on icon "36" at bounding box center [366, 511] width 162 height 162
click at [661, 389] on input "b. 36" at bounding box center [661, 383] width 1 height 12
radio input "true"
click at [697, 673] on button "Next" at bounding box center [661, 687] width 234 height 58
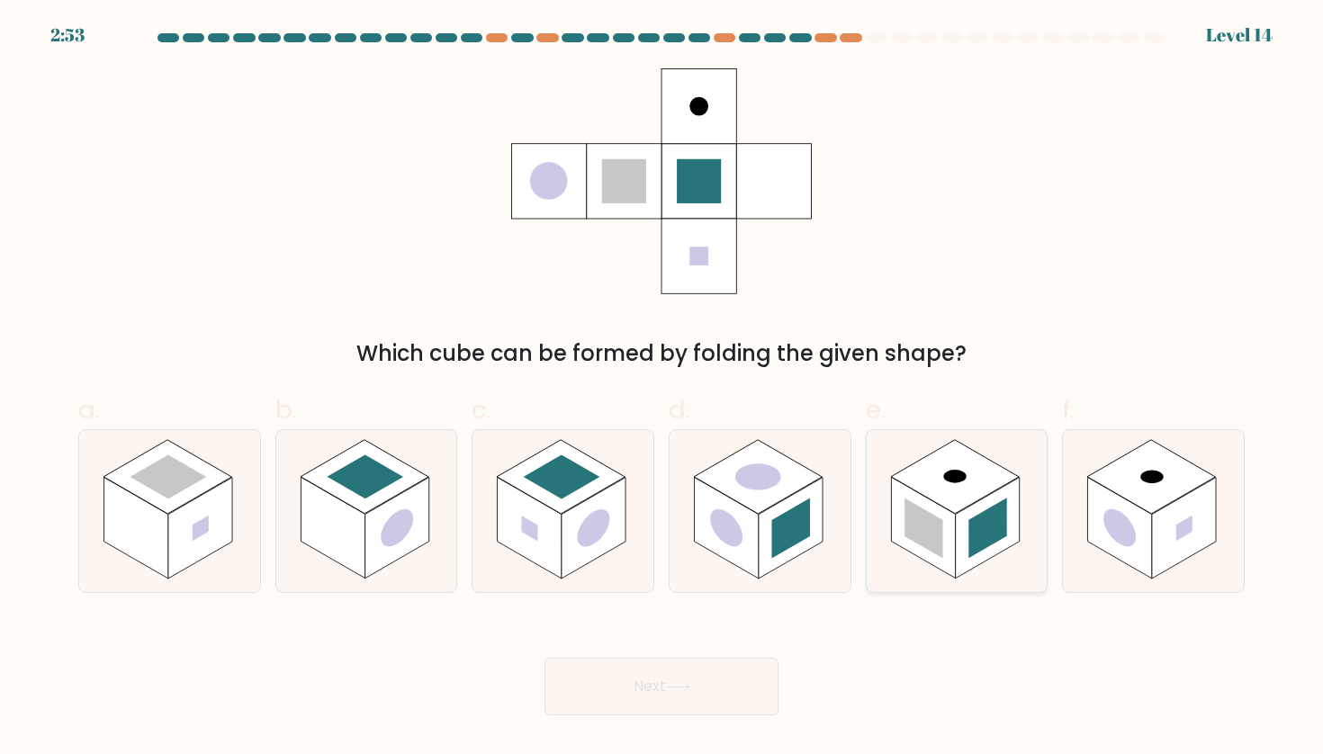
click at [922, 521] on rect at bounding box center [923, 529] width 39 height 60
click at [662, 389] on input "e." at bounding box center [661, 383] width 1 height 12
radio input "true"
click at [670, 680] on button "Next" at bounding box center [661, 687] width 234 height 58
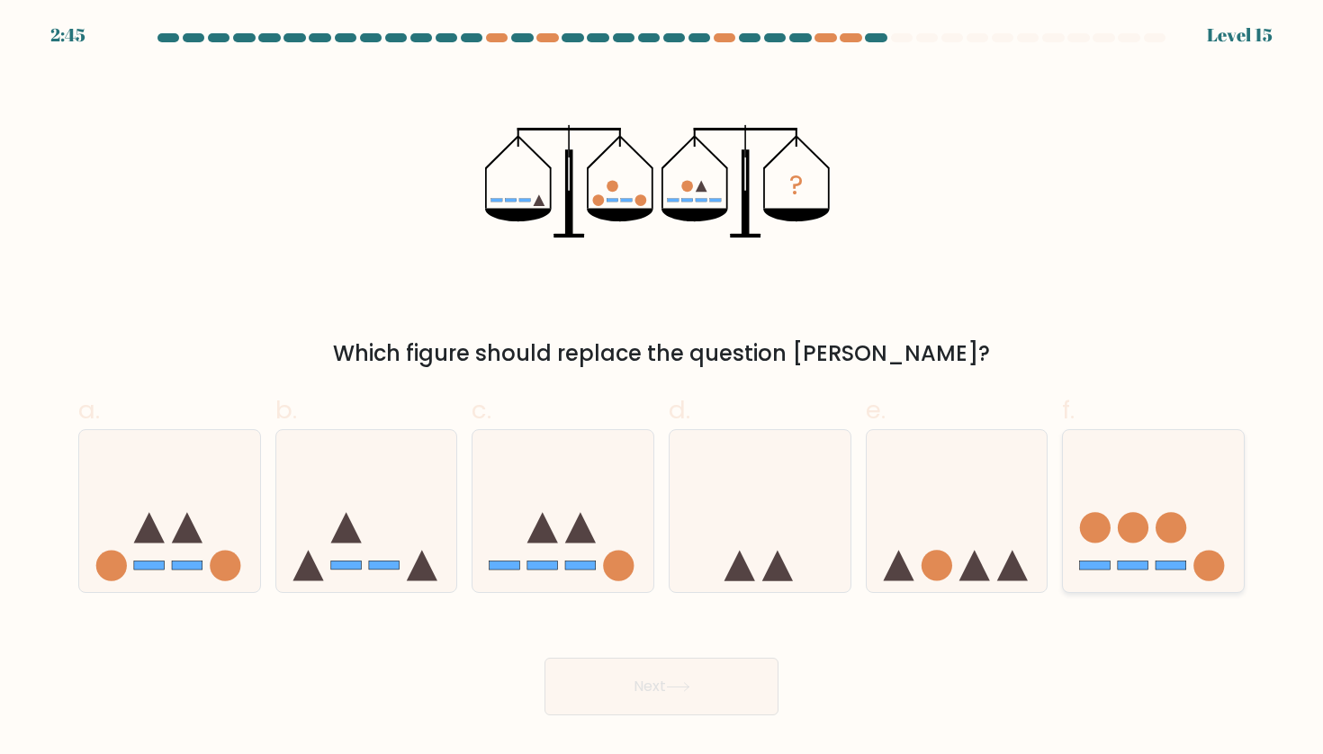
click at [1140, 542] on icon at bounding box center [1153, 510] width 181 height 149
click at [662, 389] on input "f." at bounding box center [661, 383] width 1 height 12
radio input "true"
click at [706, 699] on button "Next" at bounding box center [661, 687] width 234 height 58
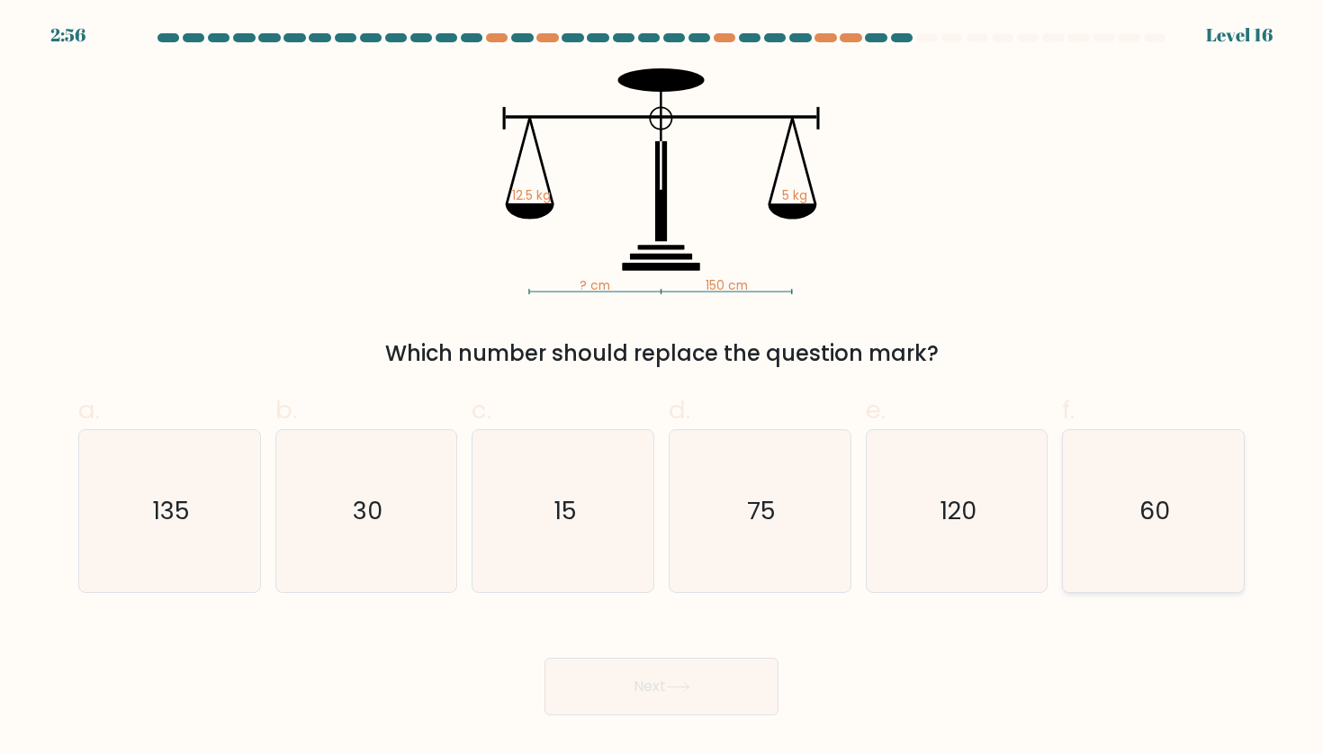
click at [1178, 515] on icon "60" at bounding box center [1153, 511] width 162 height 162
click at [662, 389] on input "f. 60" at bounding box center [661, 383] width 1 height 12
radio input "true"
click at [725, 675] on button "Next" at bounding box center [661, 687] width 234 height 58
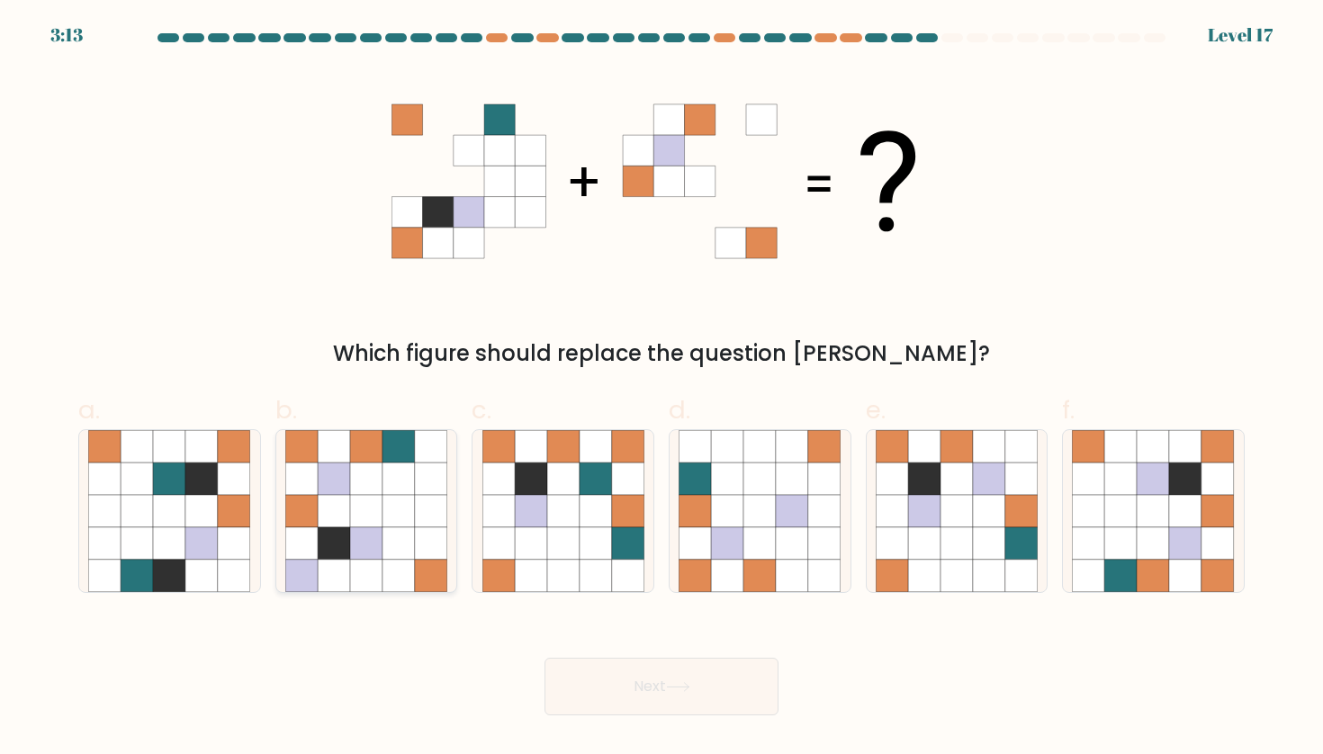
click at [335, 562] on icon at bounding box center [334, 576] width 32 height 32
click at [661, 389] on input "b." at bounding box center [661, 383] width 1 height 12
radio input "true"
click at [620, 697] on button "Next" at bounding box center [661, 687] width 234 height 58
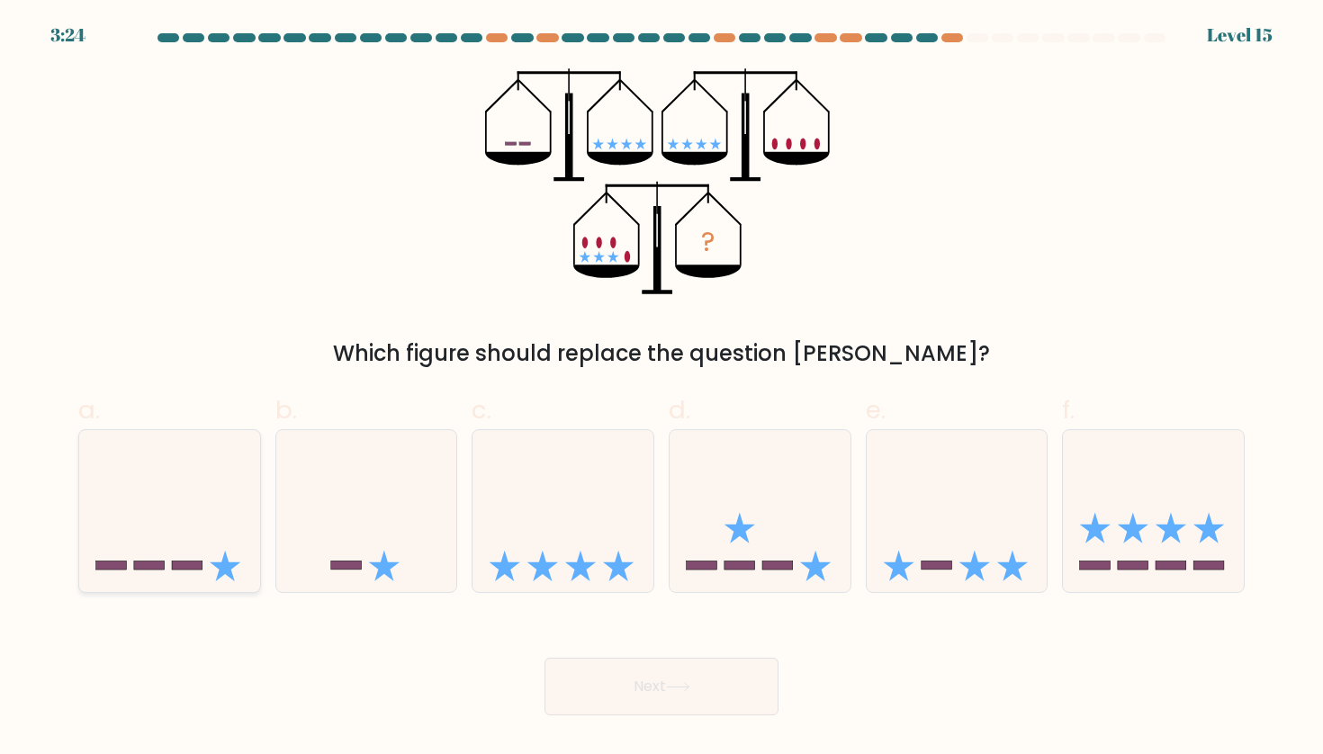
click at [177, 566] on rect at bounding box center [187, 565] width 31 height 9
click at [661, 389] on input "a." at bounding box center [661, 383] width 1 height 12
radio input "true"
click at [599, 669] on button "Next" at bounding box center [661, 687] width 234 height 58
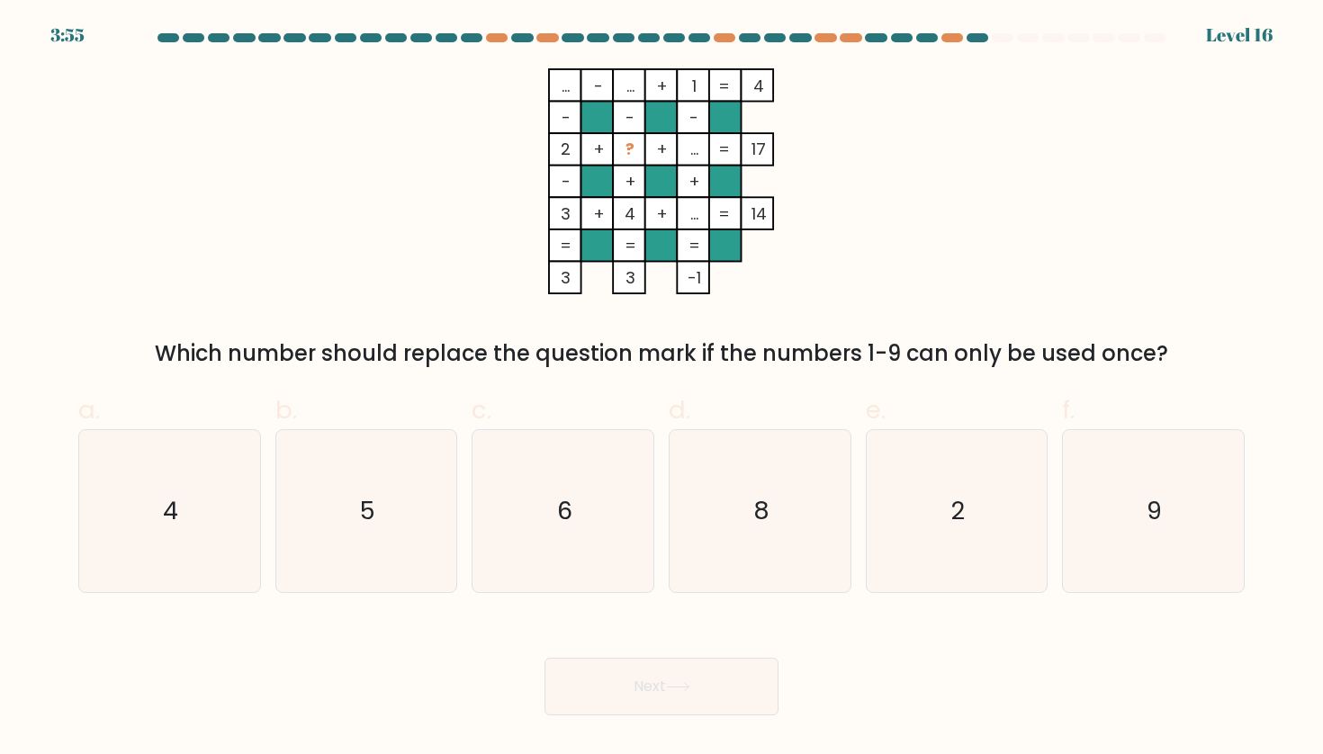
click at [629, 153] on tspan "?" at bounding box center [629, 150] width 9 height 22
click at [767, 468] on icon "8" at bounding box center [760, 511] width 162 height 162
click at [662, 389] on input "d. 8" at bounding box center [661, 383] width 1 height 12
radio input "true"
click at [700, 687] on button "Next" at bounding box center [661, 687] width 234 height 58
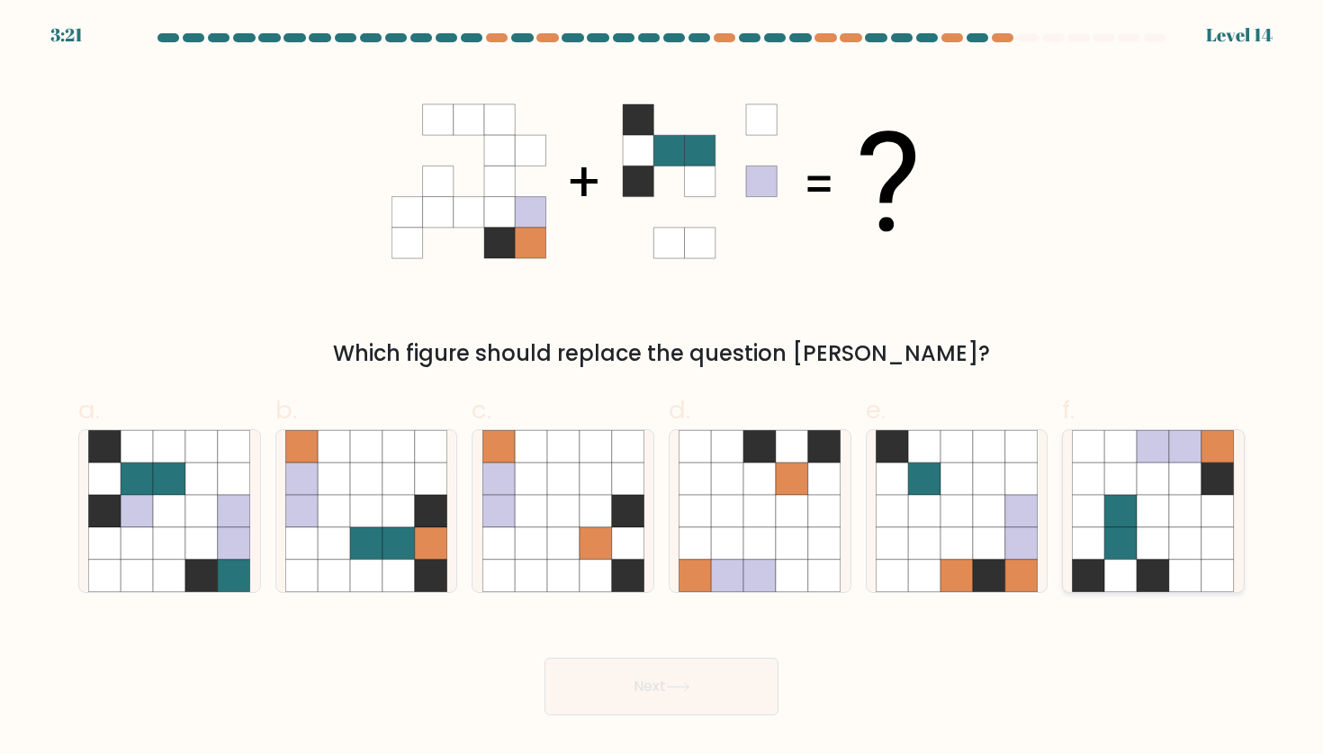
click at [1166, 520] on icon at bounding box center [1153, 511] width 32 height 32
click at [662, 389] on input "f." at bounding box center [661, 383] width 1 height 12
radio input "true"
click at [690, 680] on button "Next" at bounding box center [661, 687] width 234 height 58
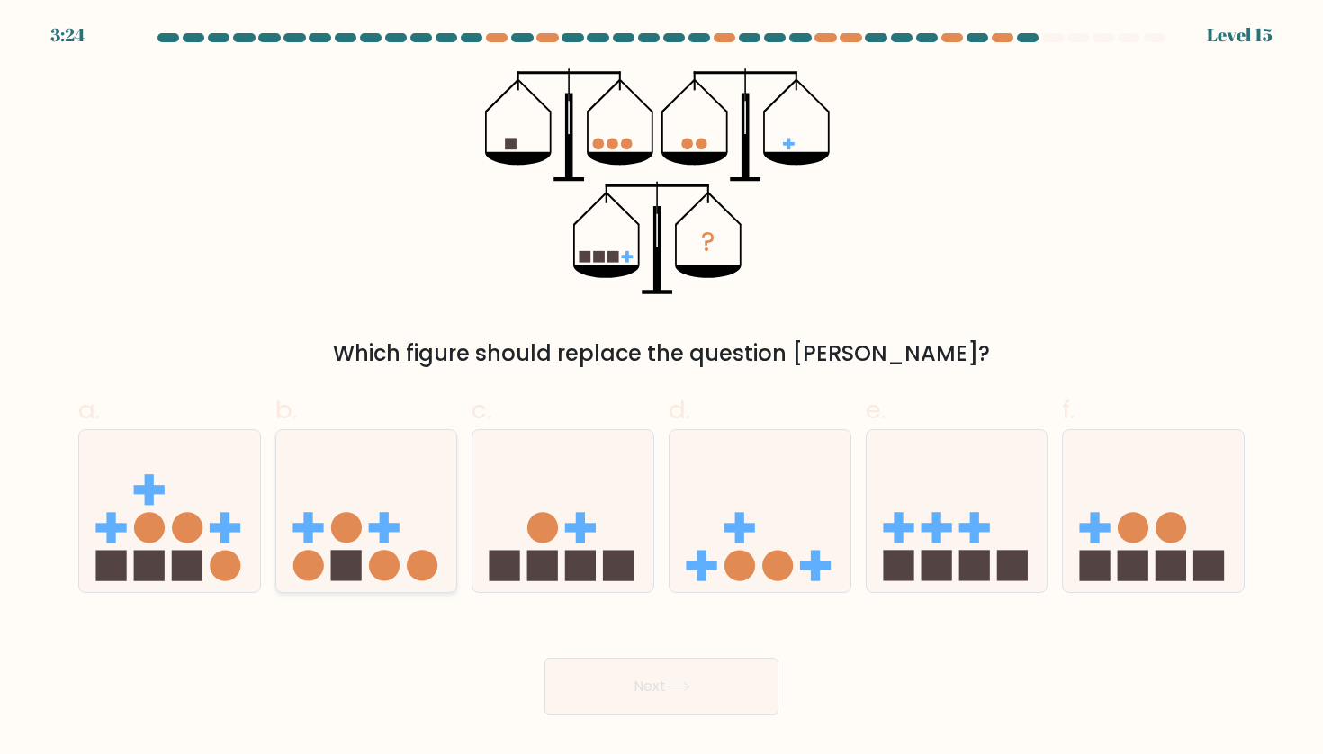
click at [350, 531] on circle at bounding box center [346, 527] width 31 height 31
click at [661, 389] on input "b." at bounding box center [661, 383] width 1 height 12
radio input "true"
click at [594, 659] on button "Next" at bounding box center [661, 687] width 234 height 58
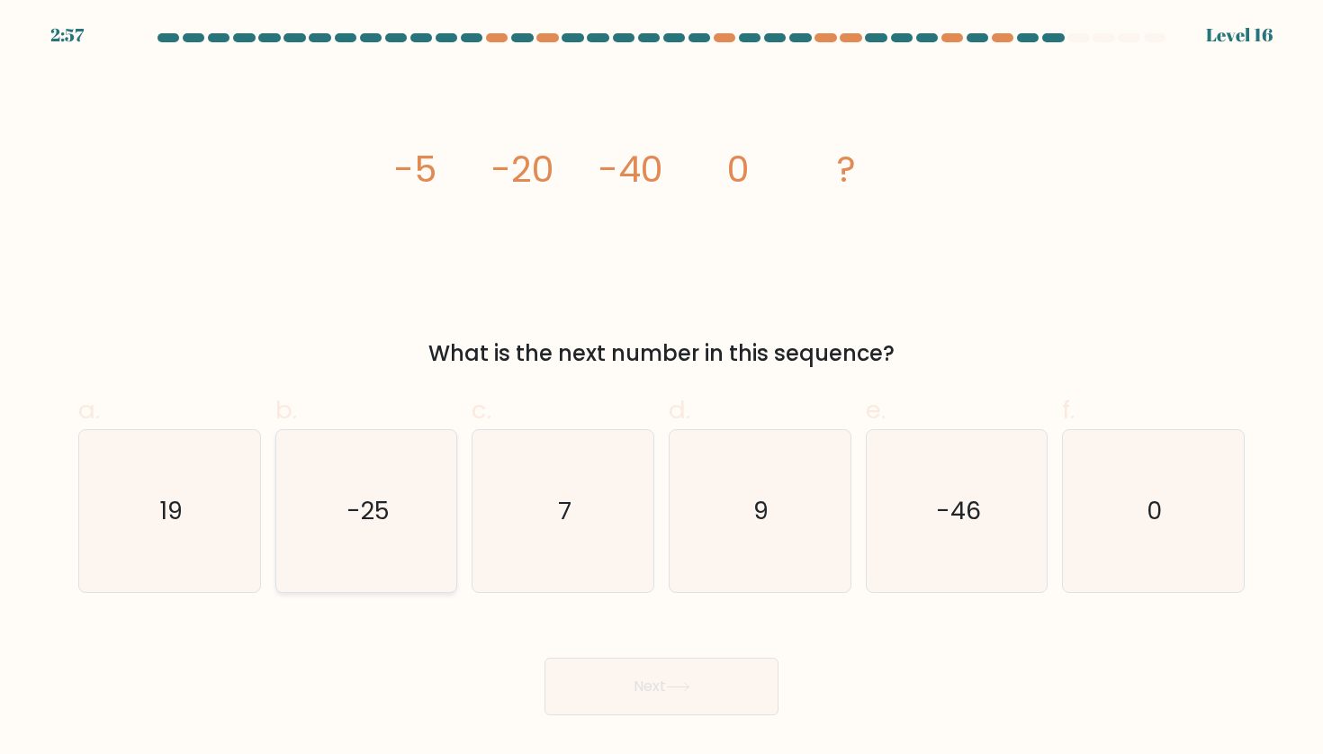
click at [350, 510] on text "-25" at bounding box center [367, 510] width 43 height 33
click at [661, 389] on input "b. -25" at bounding box center [661, 383] width 1 height 12
radio input "true"
click at [686, 690] on icon at bounding box center [678, 687] width 24 height 10
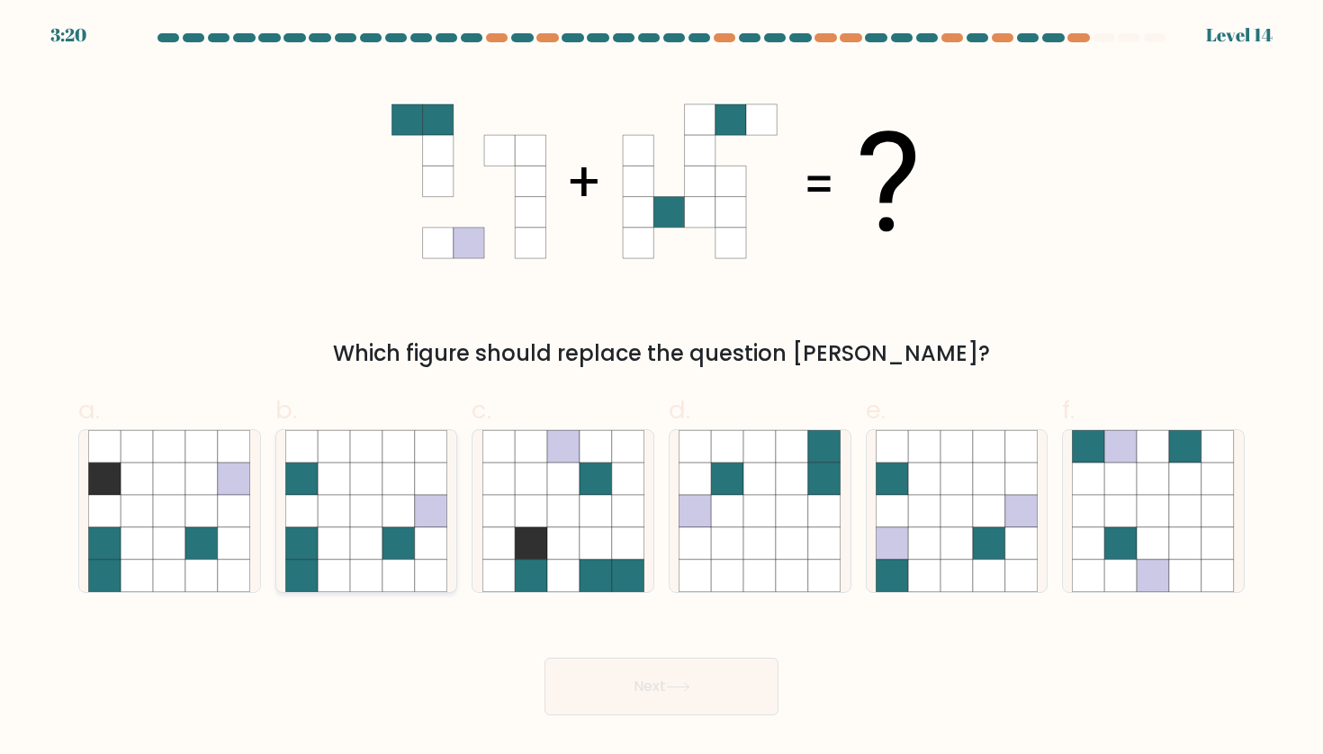
click at [352, 563] on icon at bounding box center [366, 576] width 32 height 32
click at [661, 389] on input "b." at bounding box center [661, 383] width 1 height 12
radio input "true"
click at [606, 678] on button "Next" at bounding box center [661, 687] width 234 height 58
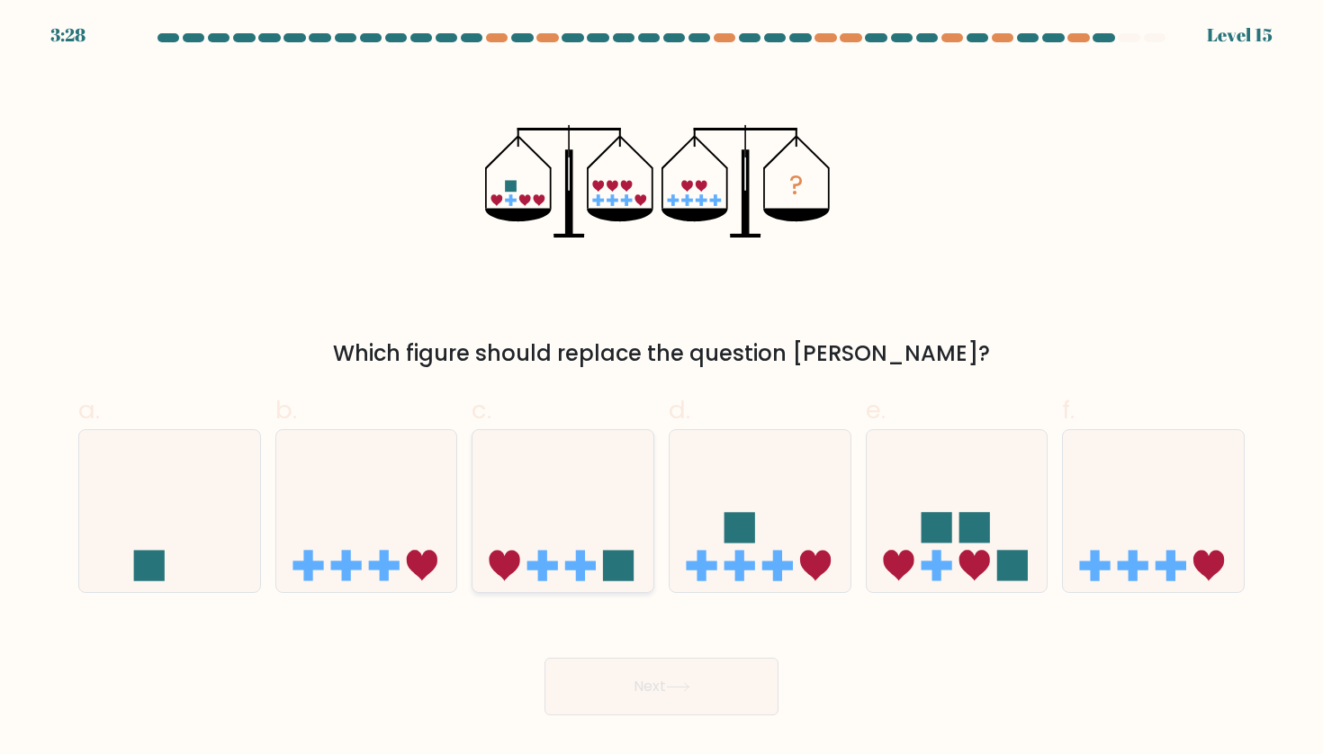
click at [574, 478] on icon at bounding box center [562, 510] width 181 height 149
click at [661, 389] on input "c." at bounding box center [661, 383] width 1 height 12
radio input "true"
click at [643, 678] on button "Next" at bounding box center [661, 687] width 234 height 58
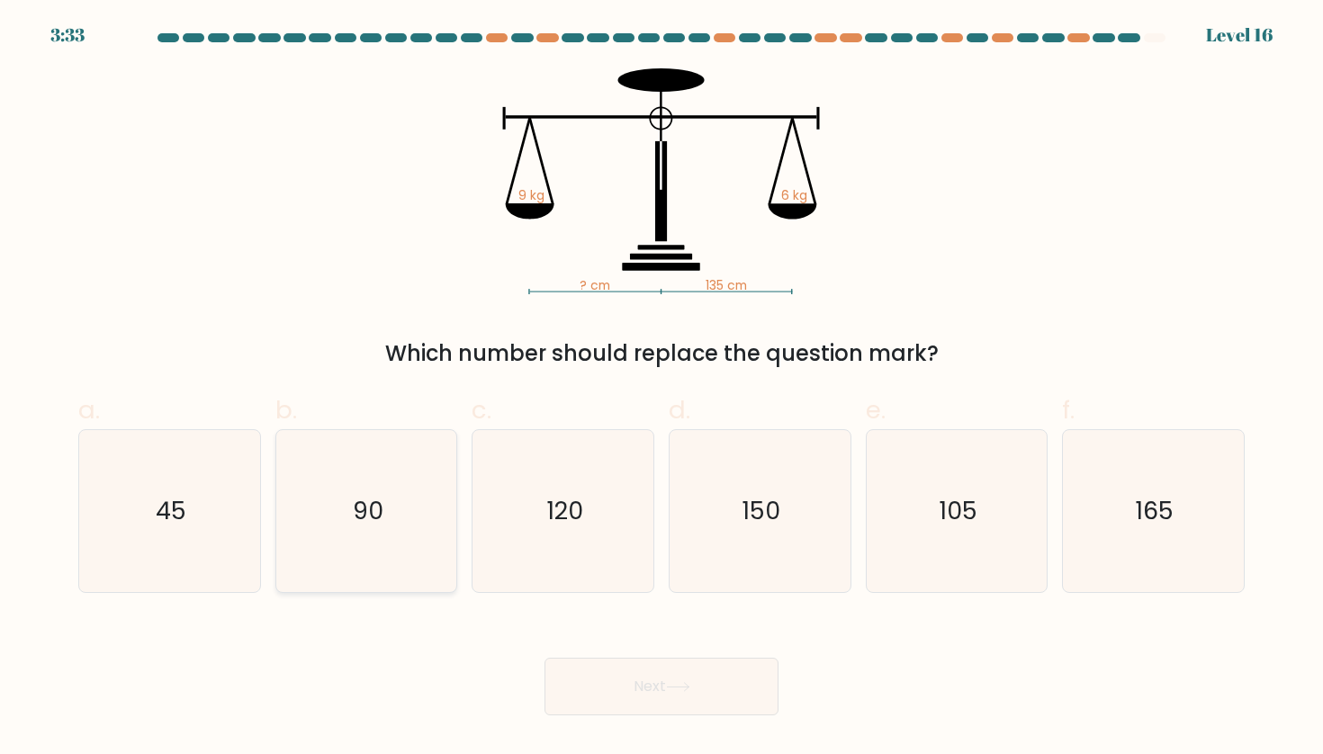
click at [353, 515] on text "90" at bounding box center [368, 510] width 31 height 33
click at [661, 389] on input "b. 90" at bounding box center [661, 383] width 1 height 12
radio input "true"
click at [607, 673] on button "Next" at bounding box center [661, 687] width 234 height 58
